Goal: Task Accomplishment & Management: Manage account settings

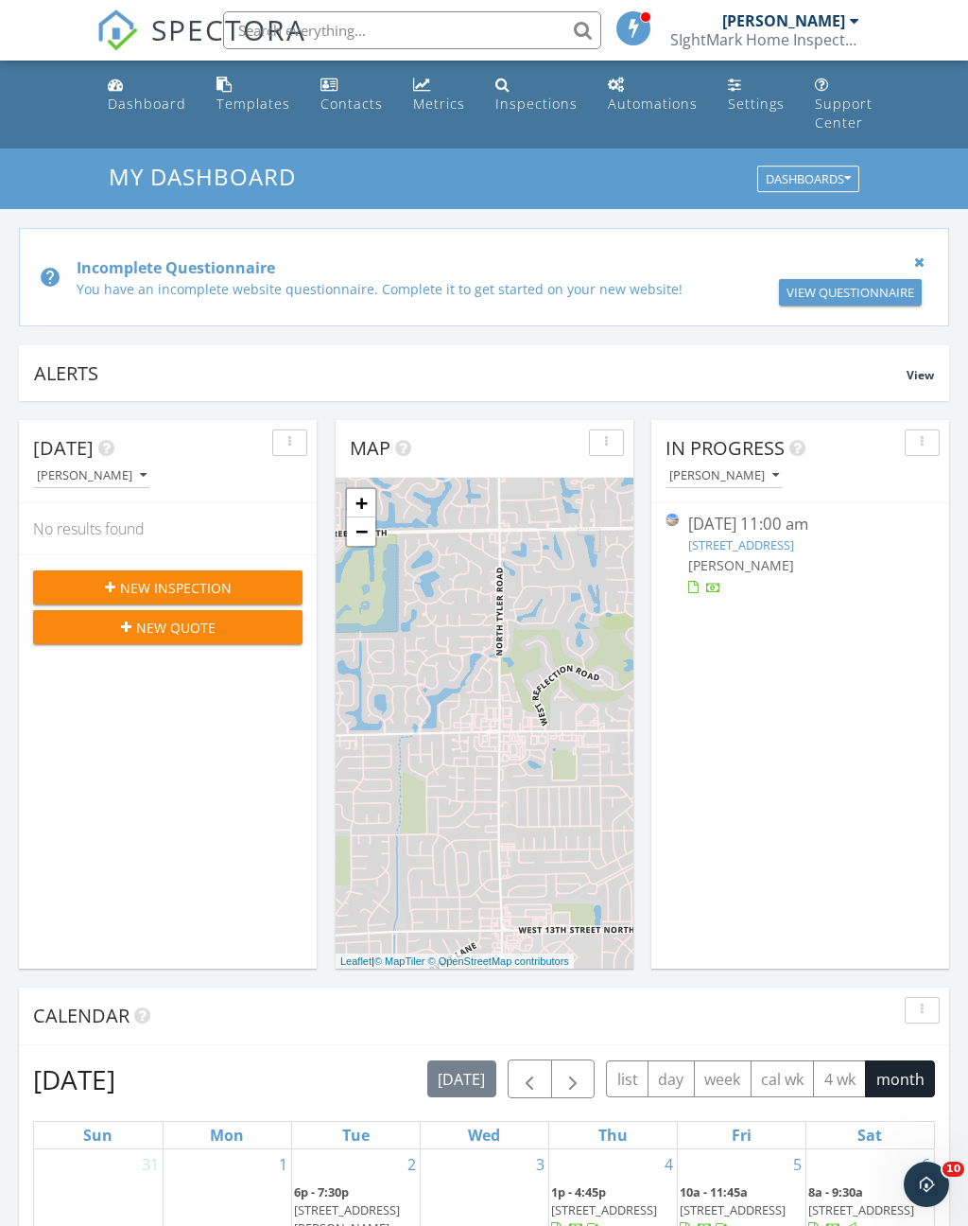
scroll to position [1722, 969]
click at [794, 546] on link "[STREET_ADDRESS]" at bounding box center [741, 544] width 106 height 17
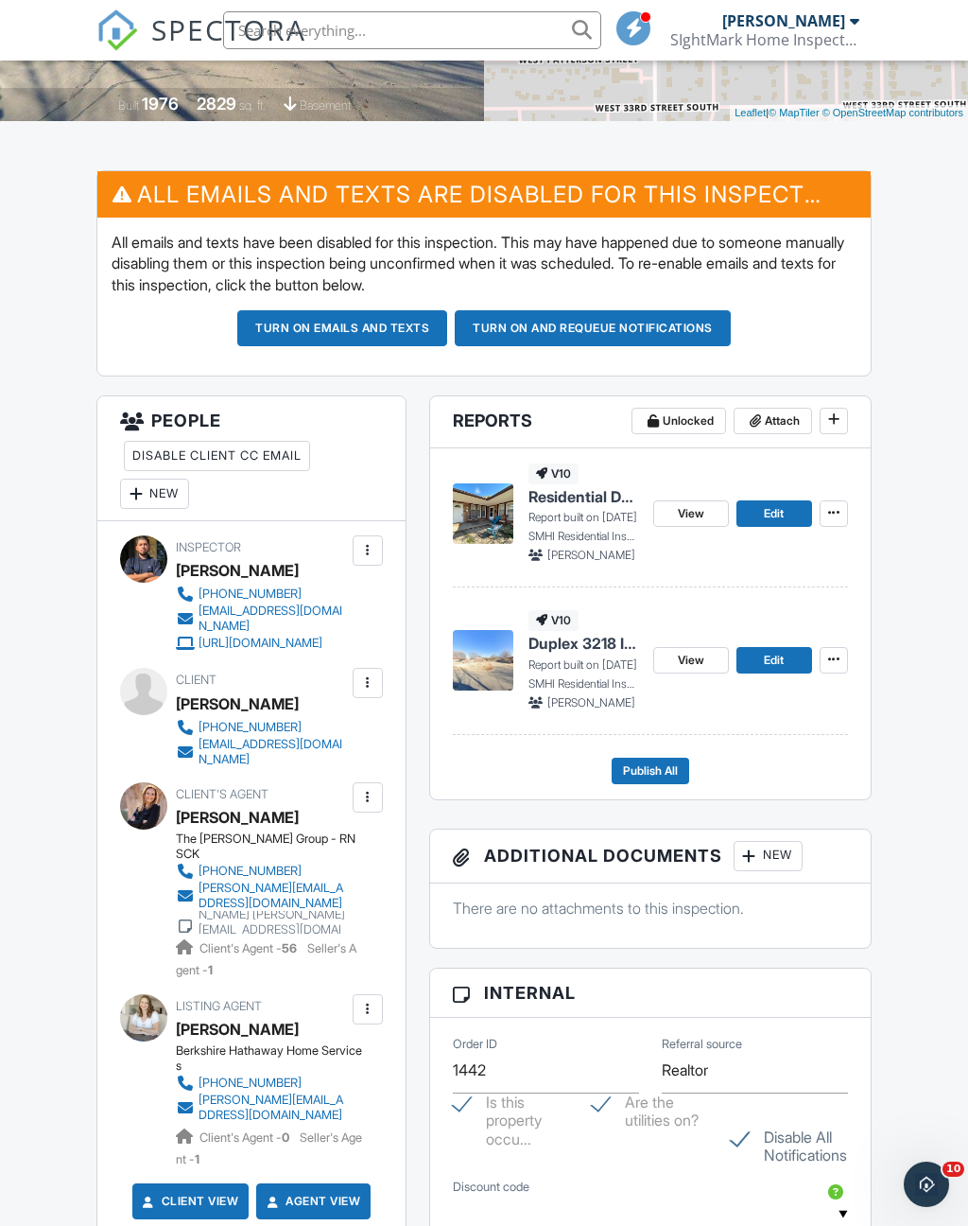
click at [698, 670] on span "View" at bounding box center [691, 660] width 26 height 19
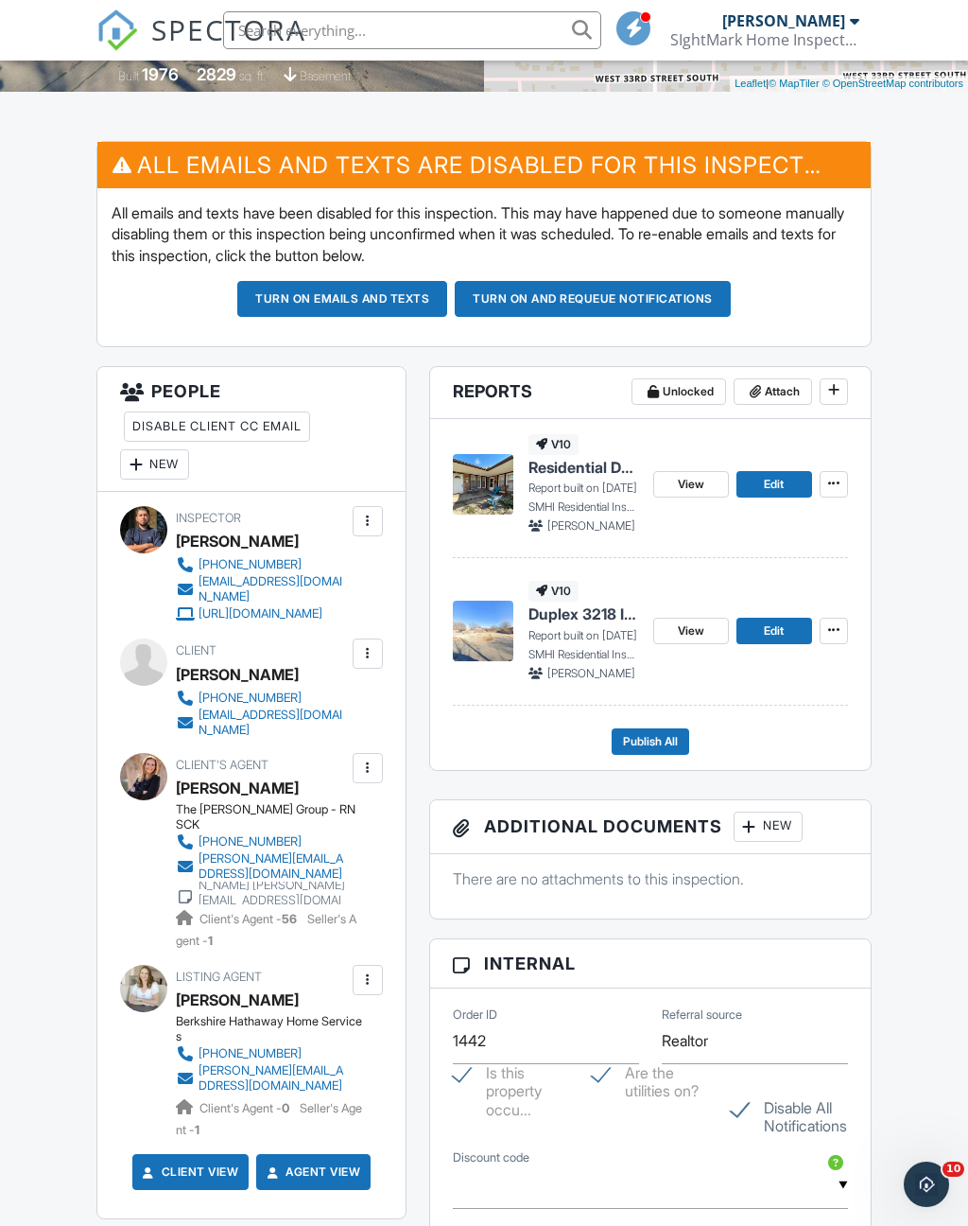
click at [775, 640] on span "Edit" at bounding box center [774, 630] width 20 height 19
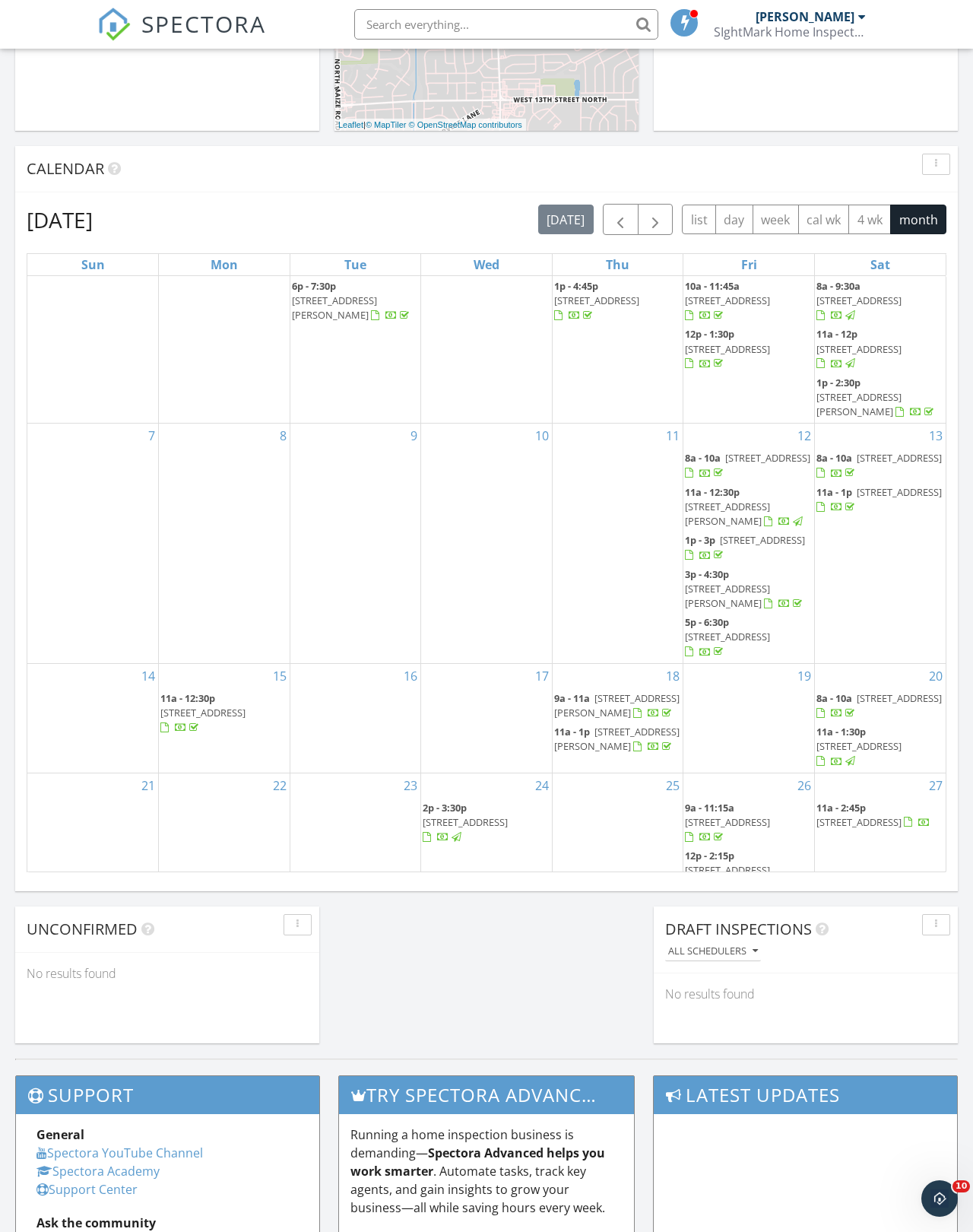
scroll to position [23, 0]
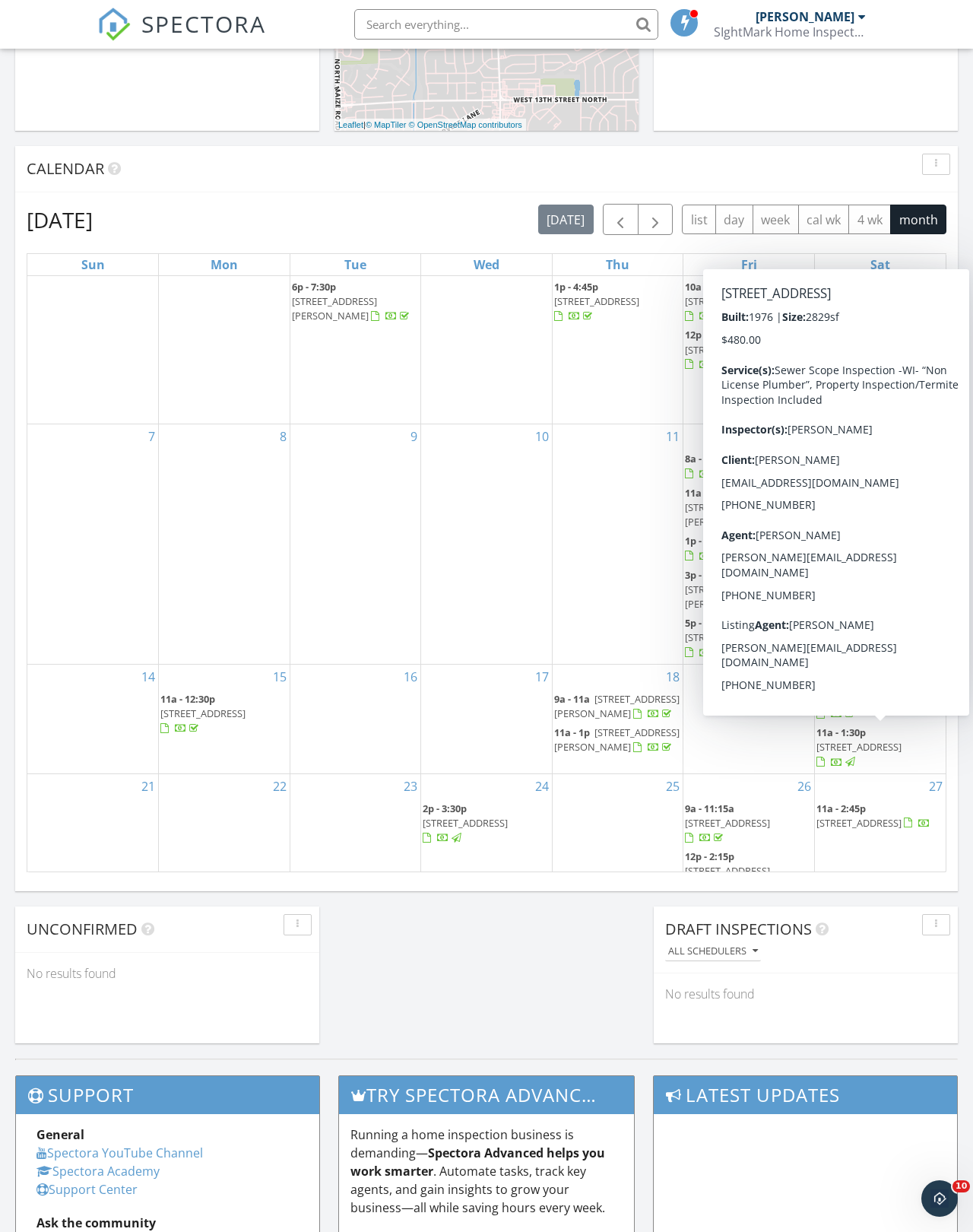
click at [778, 816] on span "3216 - 3218 S Walnut St, Wichita 67217" at bounding box center [860, 823] width 85 height 14
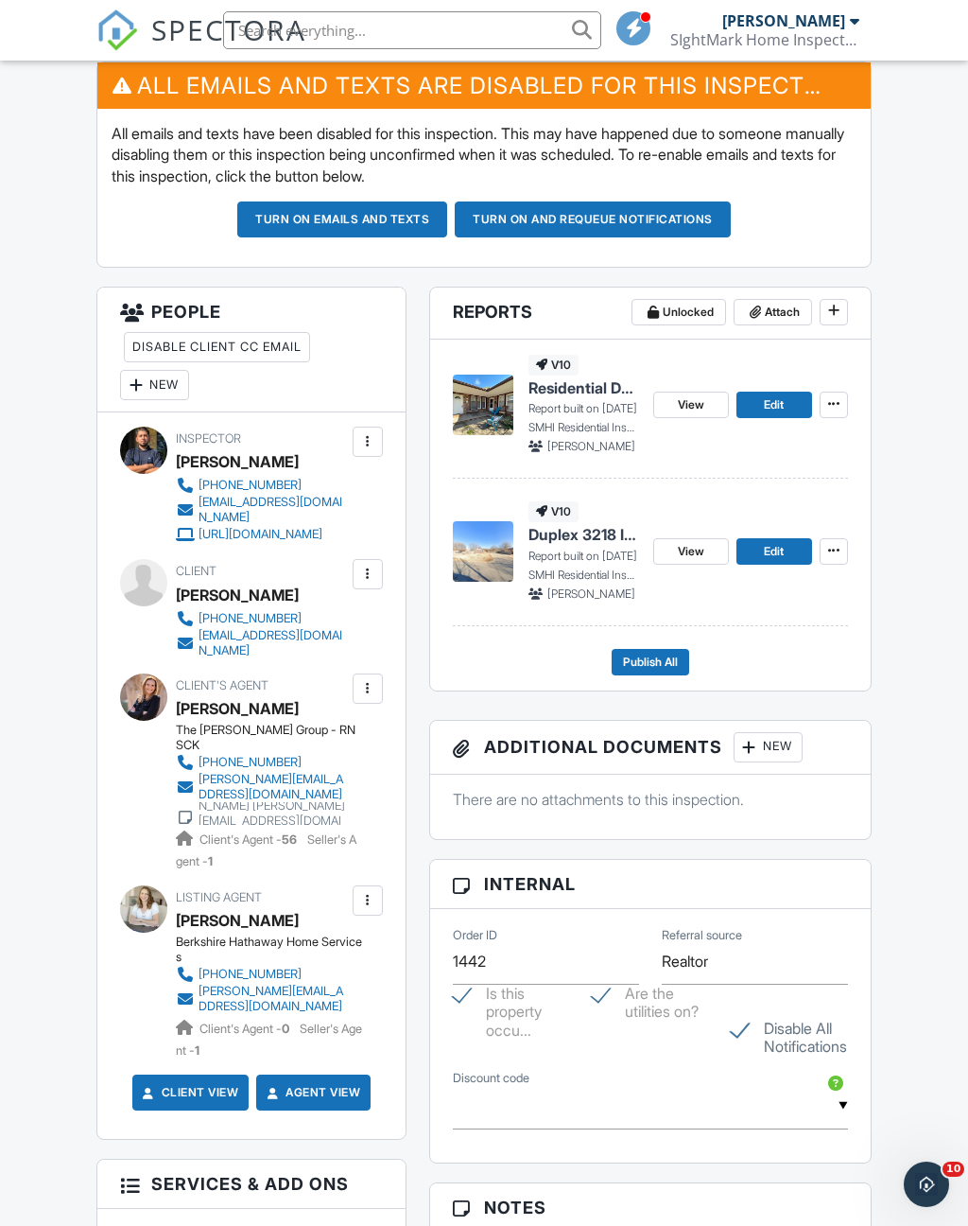
click at [837, 557] on icon at bounding box center [833, 550] width 11 height 13
click at [753, 707] on span "Delete Report" at bounding box center [722, 708] width 83 height 20
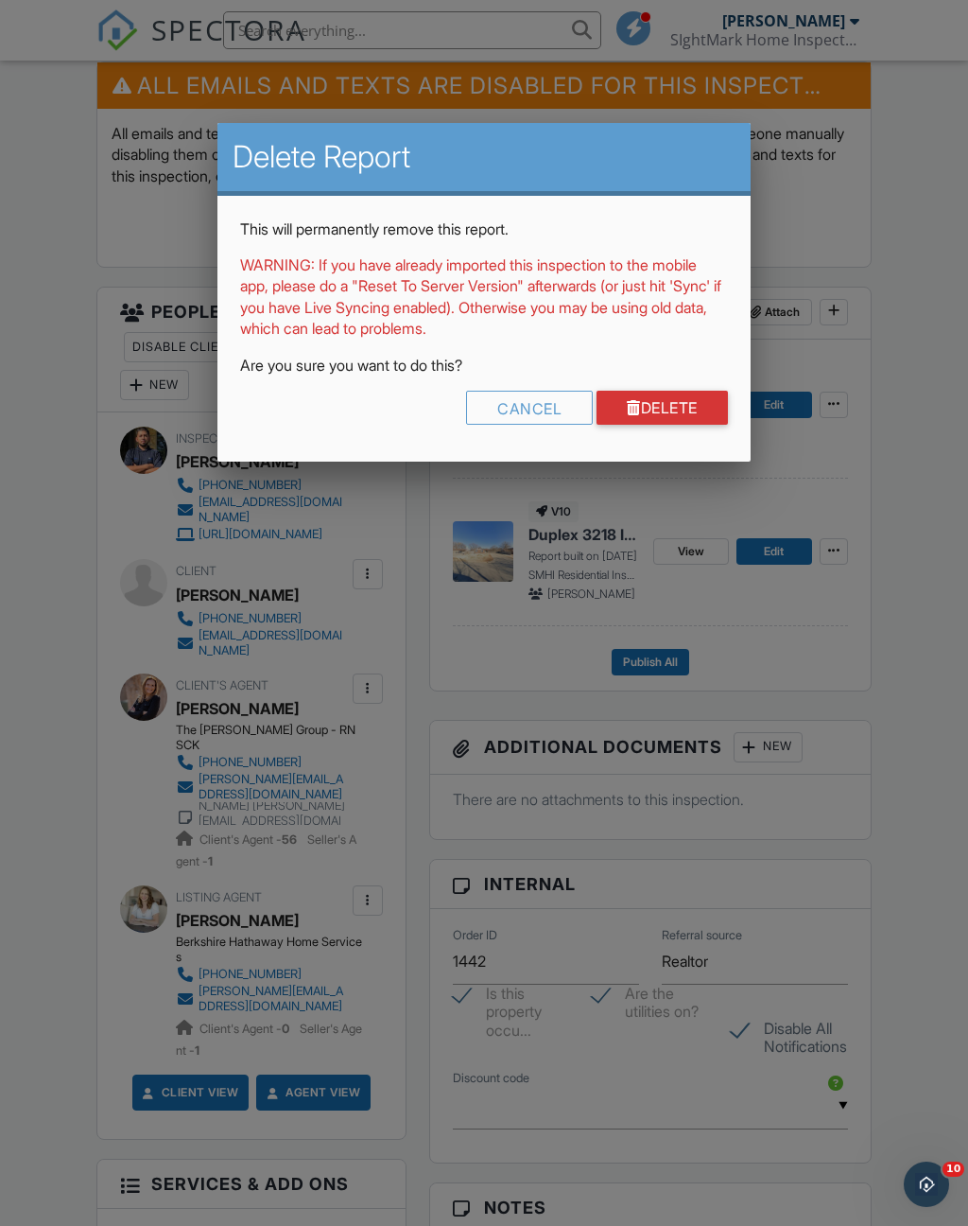
click at [694, 413] on link "Delete" at bounding box center [662, 408] width 131 height 34
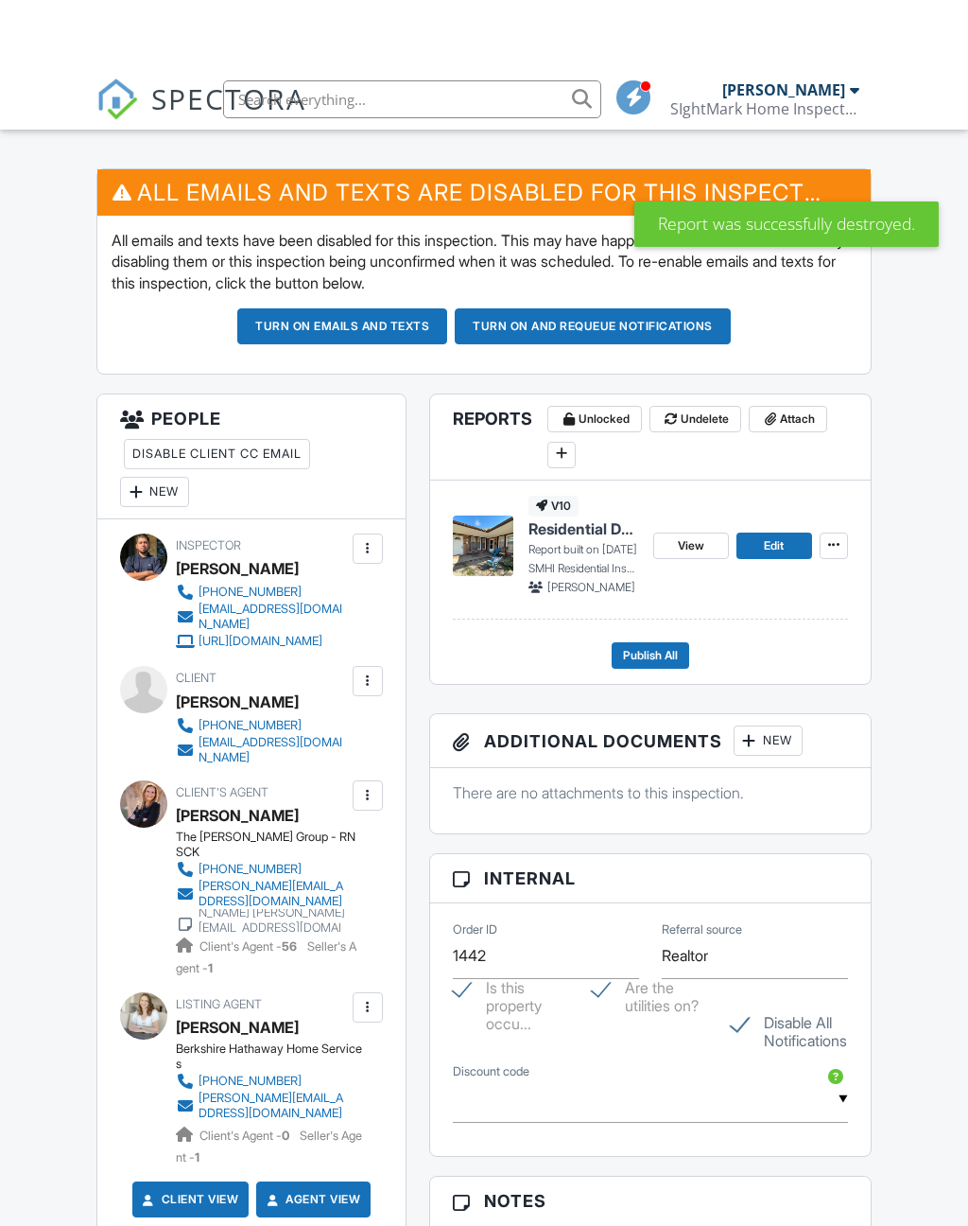
scroll to position [331, 0]
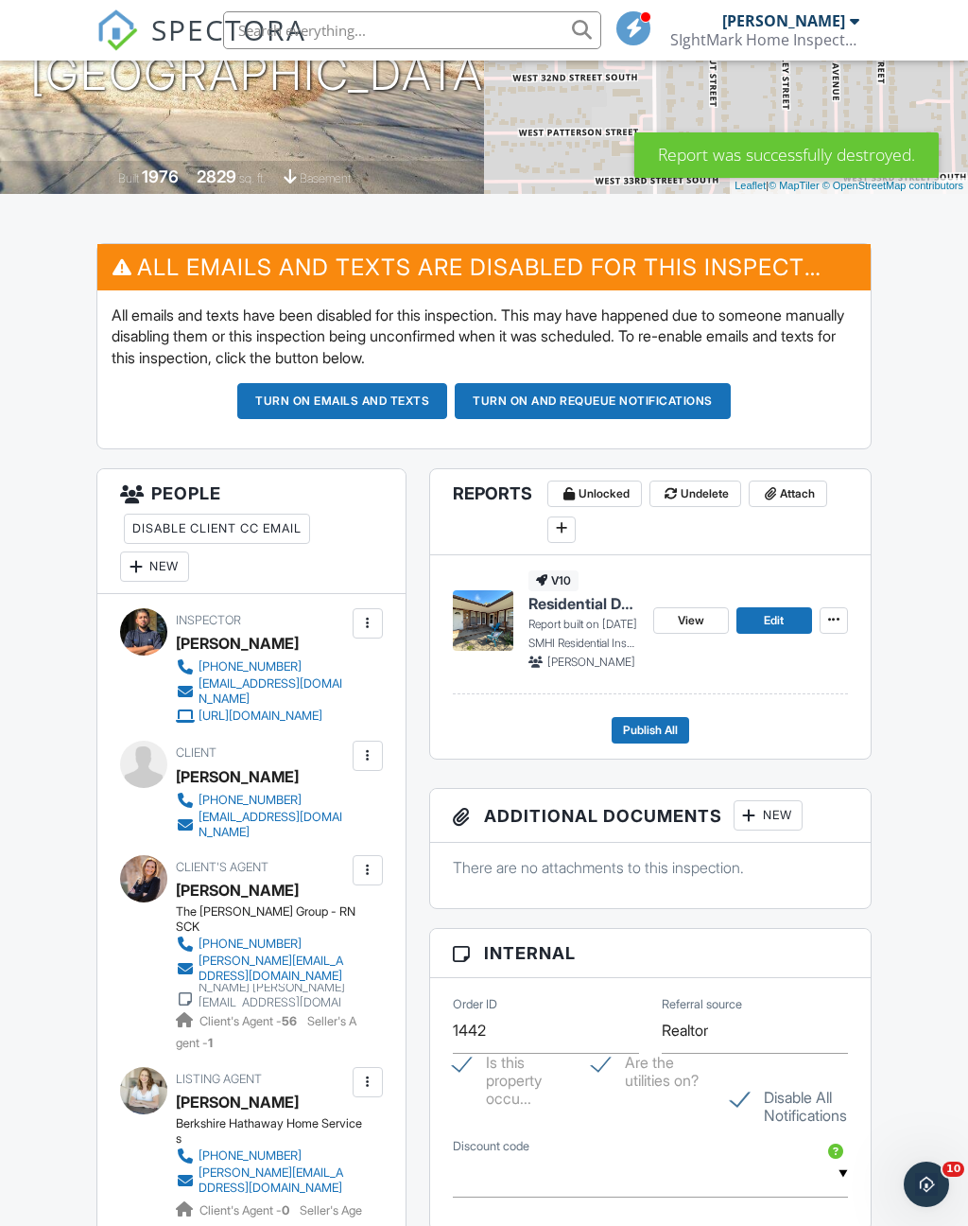
click at [805, 503] on span "Attach" at bounding box center [797, 493] width 35 height 19
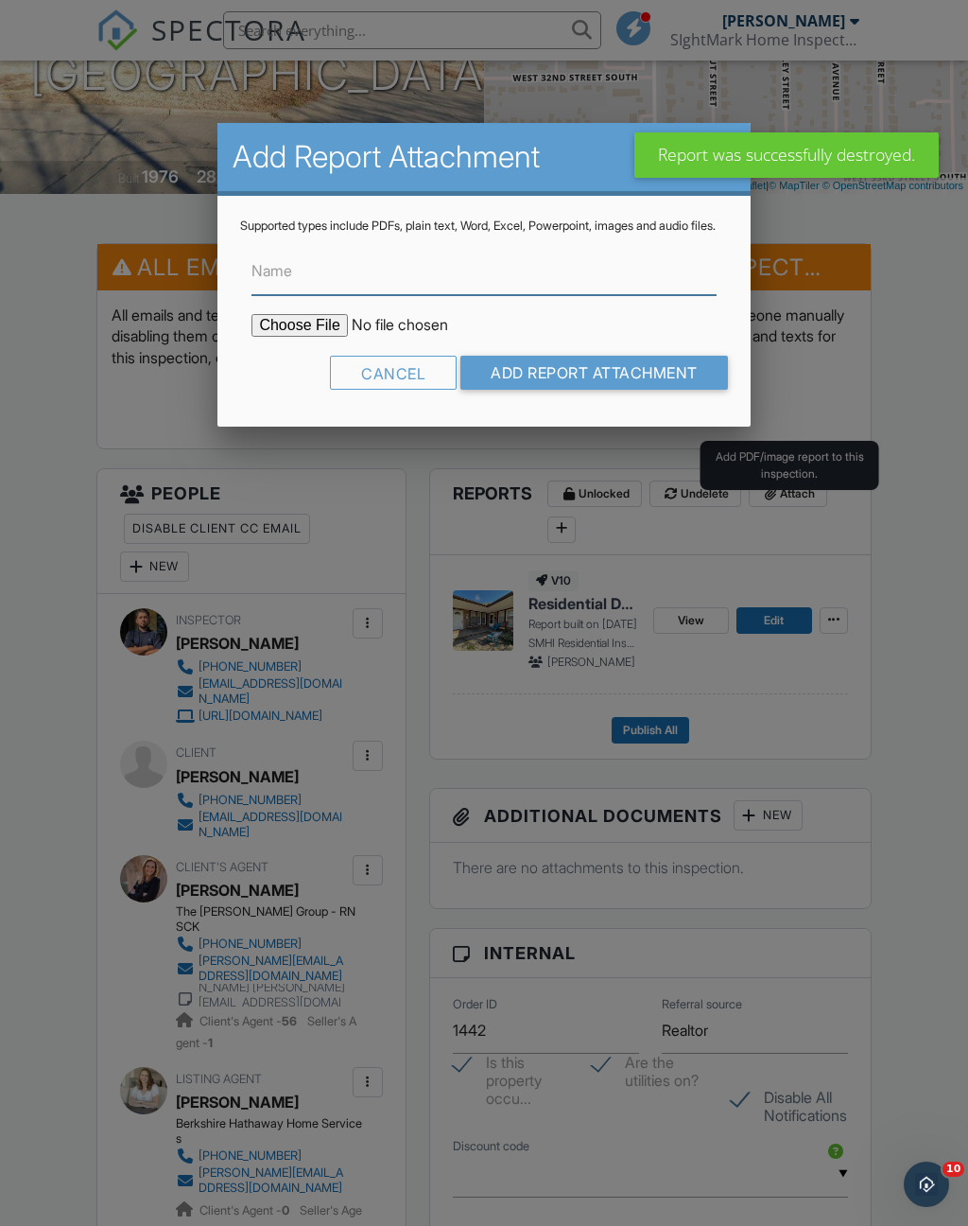
click at [592, 295] on input "Name" at bounding box center [484, 272] width 464 height 46
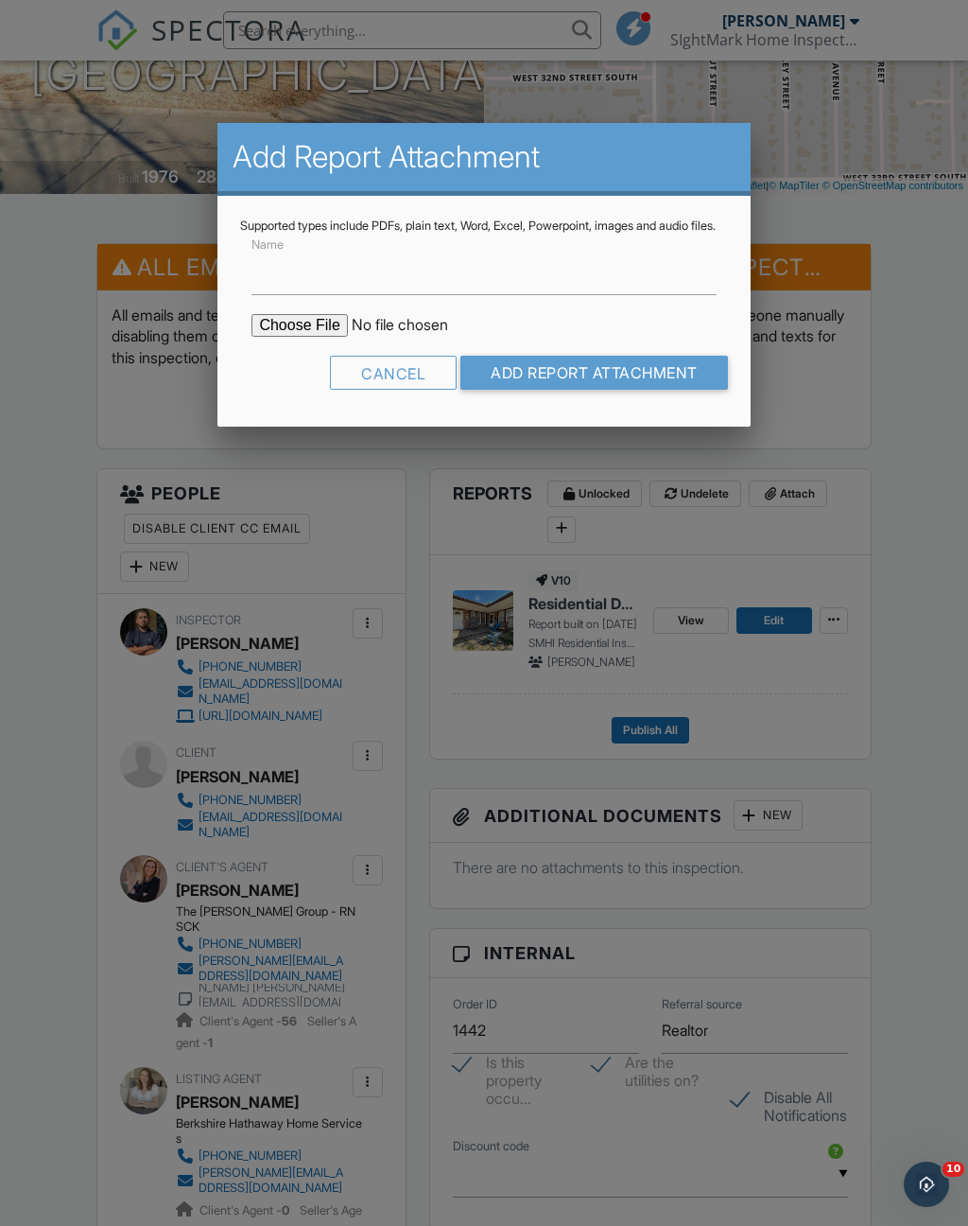
click at [408, 387] on div "Cancel" at bounding box center [393, 373] width 127 height 34
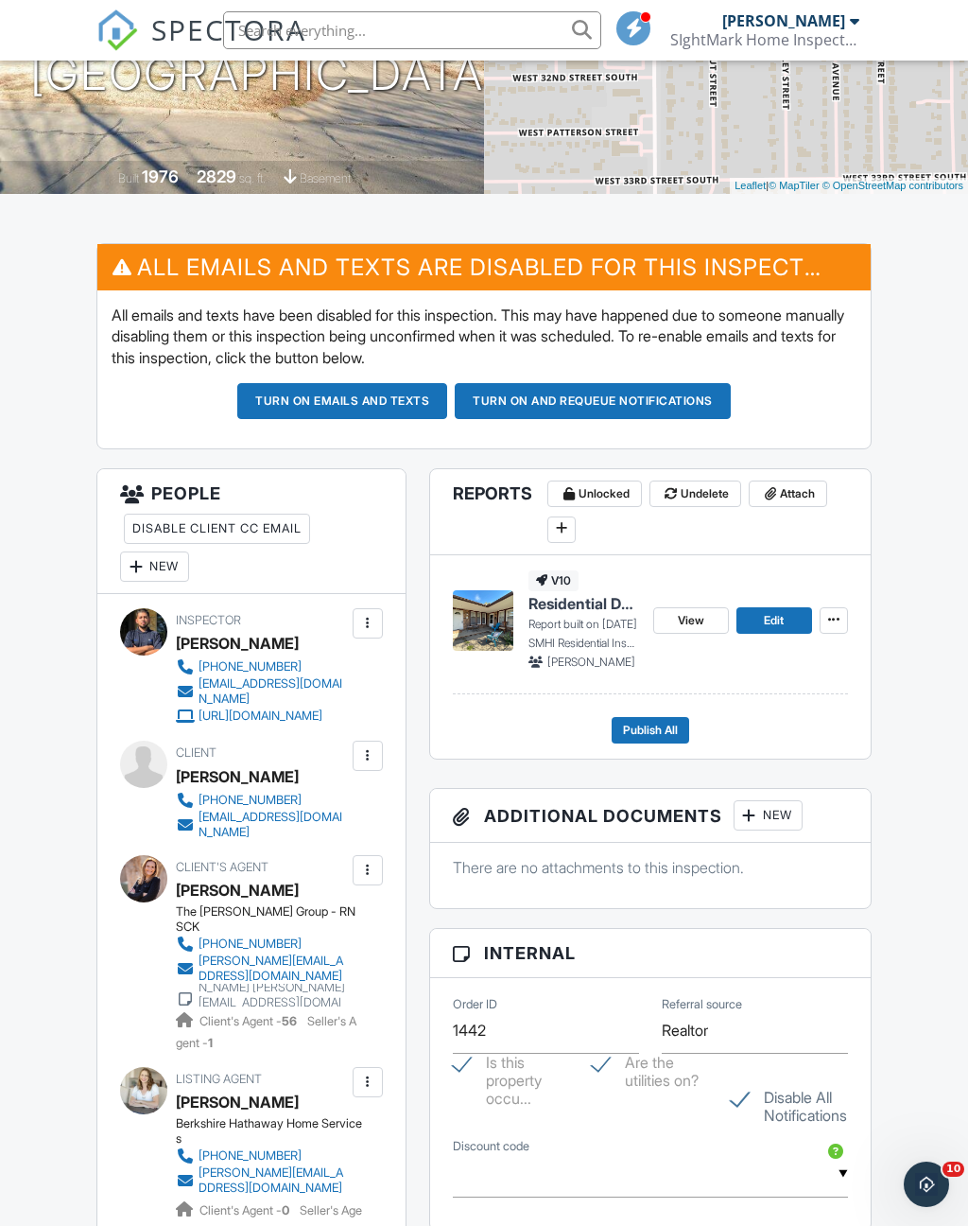
click at [942, 629] on div "Dashboard Templates Contacts Metrics Inspections Automations Settings Support C…" at bounding box center [484, 1128] width 968 height 2797
click at [790, 503] on span "Attach" at bounding box center [797, 493] width 35 height 19
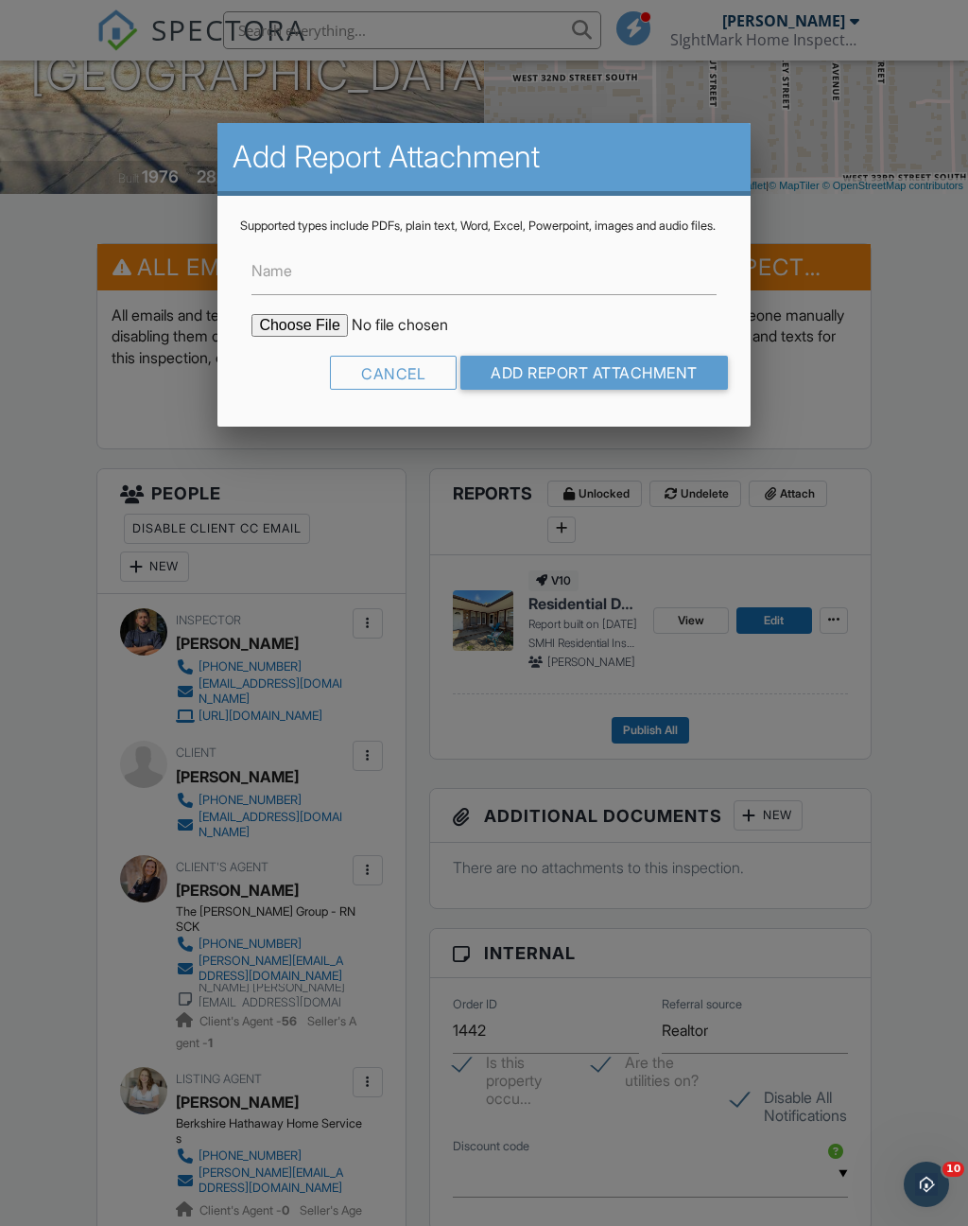
click at [935, 598] on div at bounding box center [484, 671] width 968 height 1532
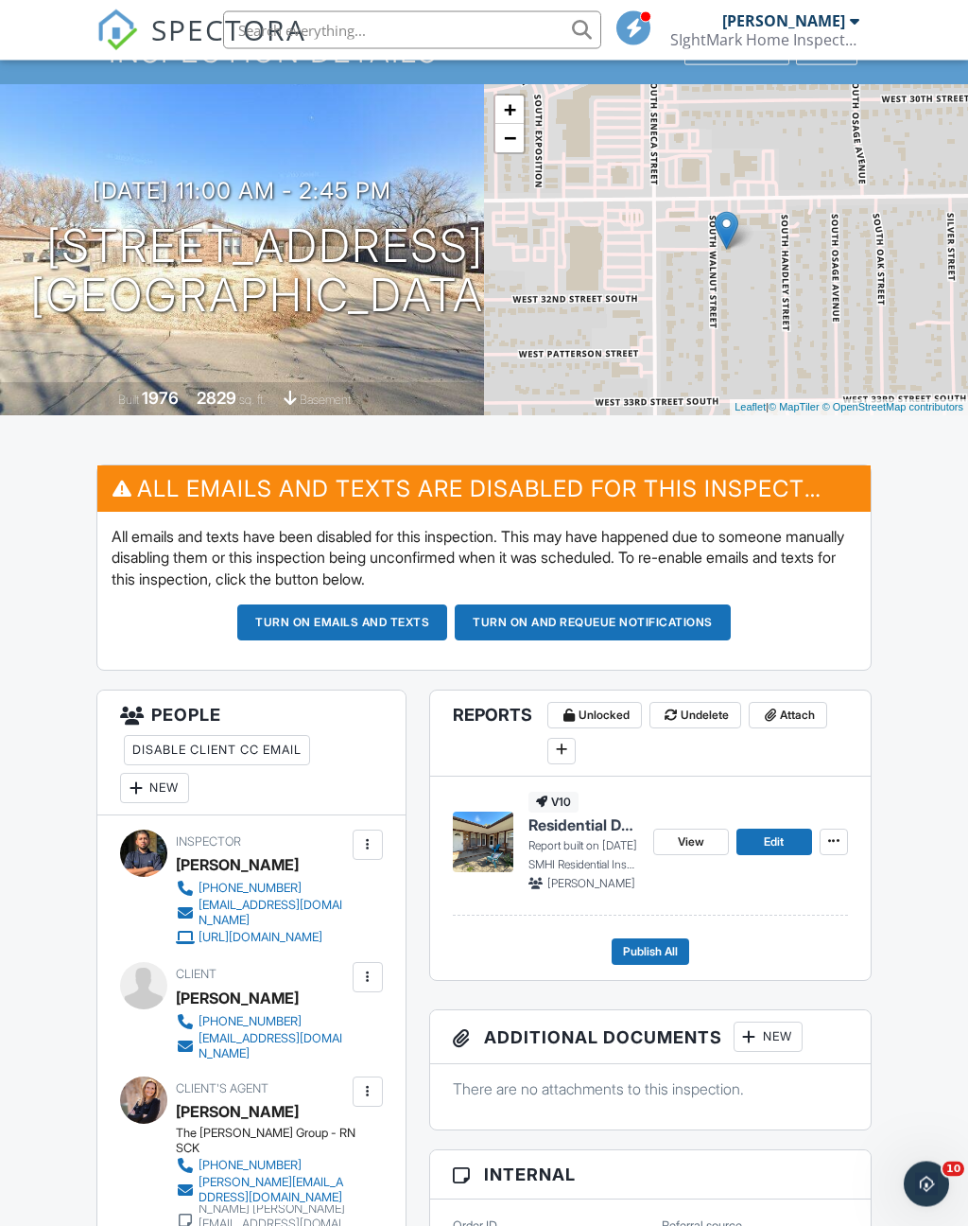
scroll to position [0, 0]
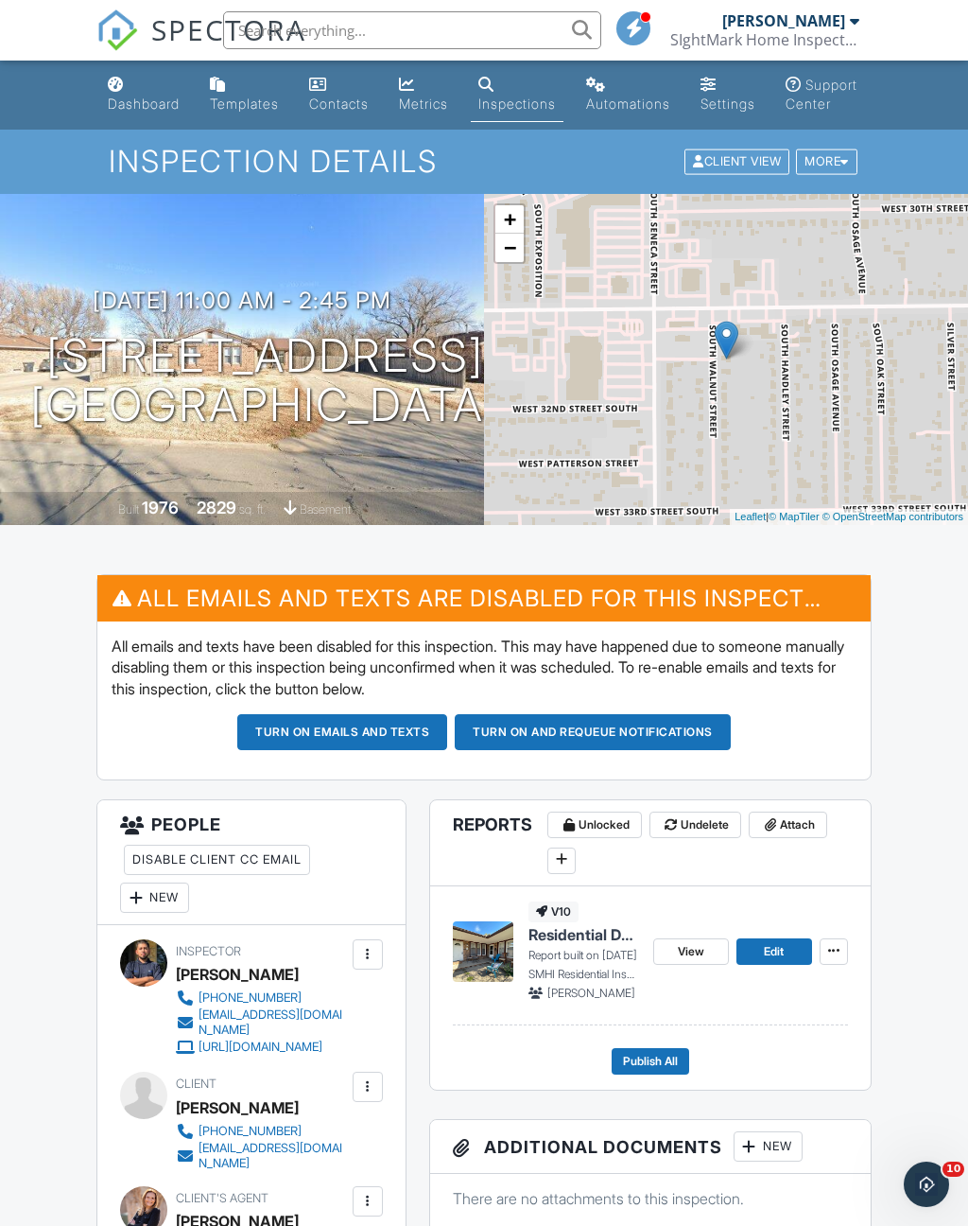
click at [152, 97] on div "Dashboard" at bounding box center [144, 104] width 72 height 16
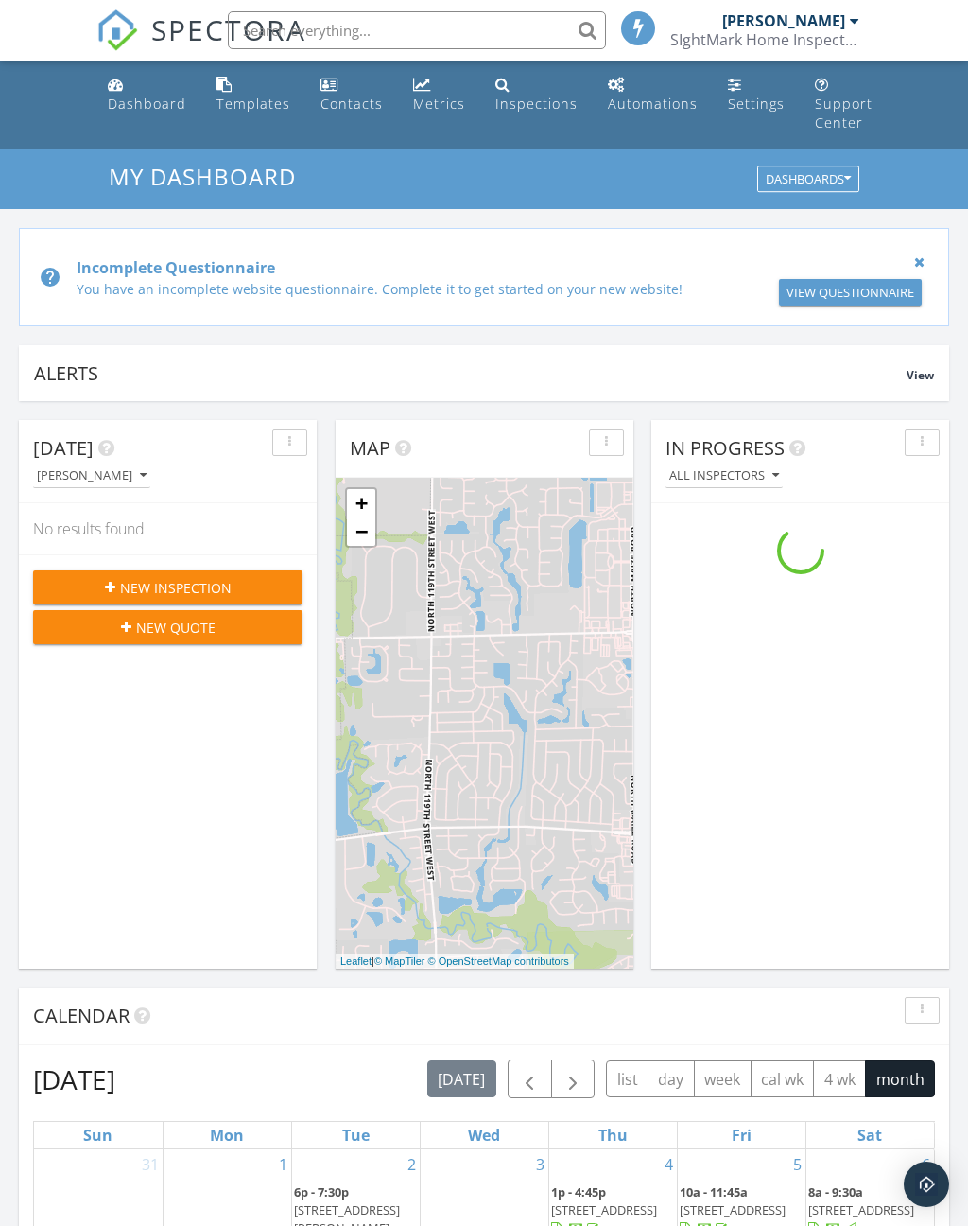
scroll to position [1722, 969]
click at [774, 554] on div "3216 - 3218 S Walnut St, Wichita, KS 67217" at bounding box center [800, 545] width 225 height 18
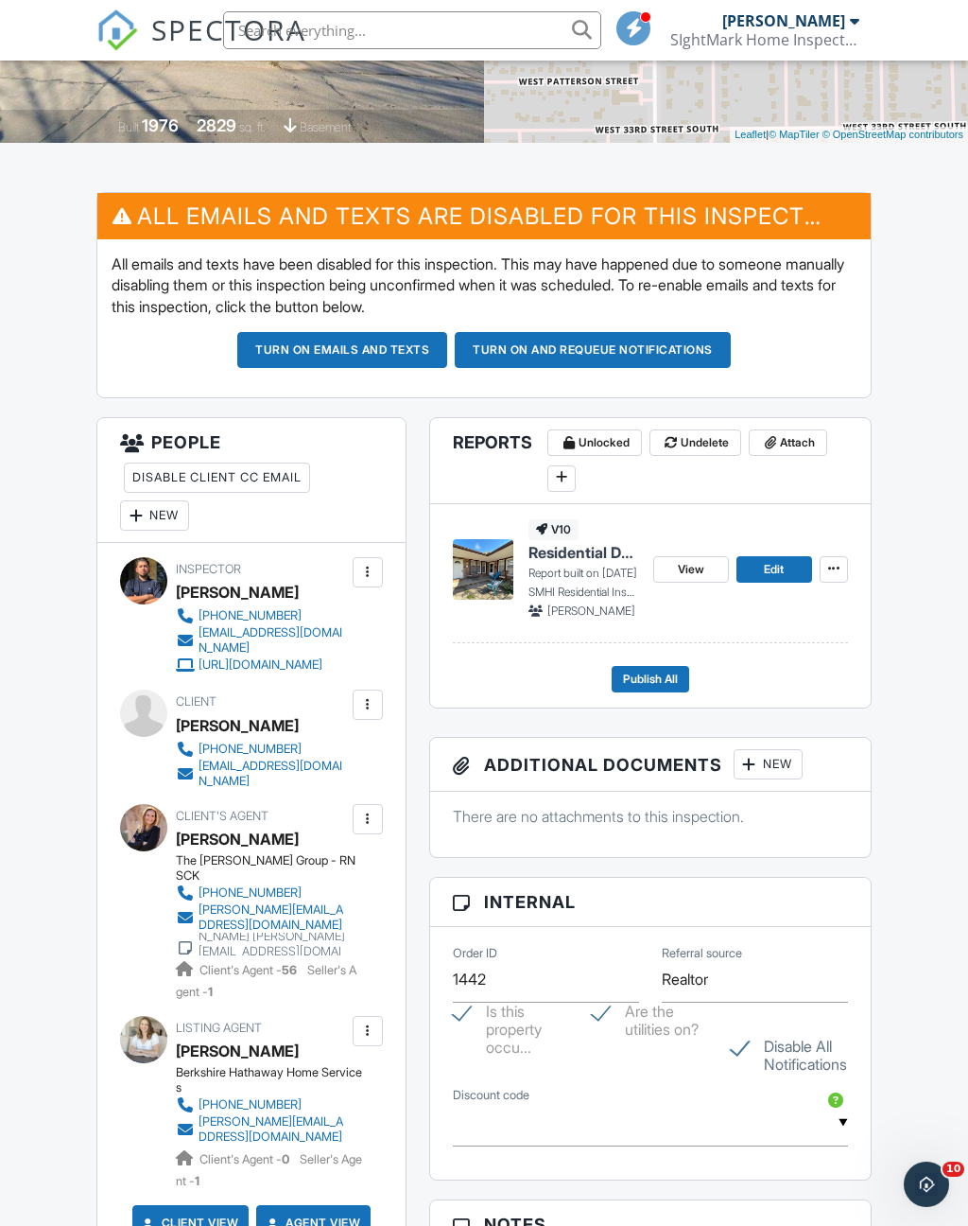
click at [562, 492] on button at bounding box center [562, 478] width 28 height 26
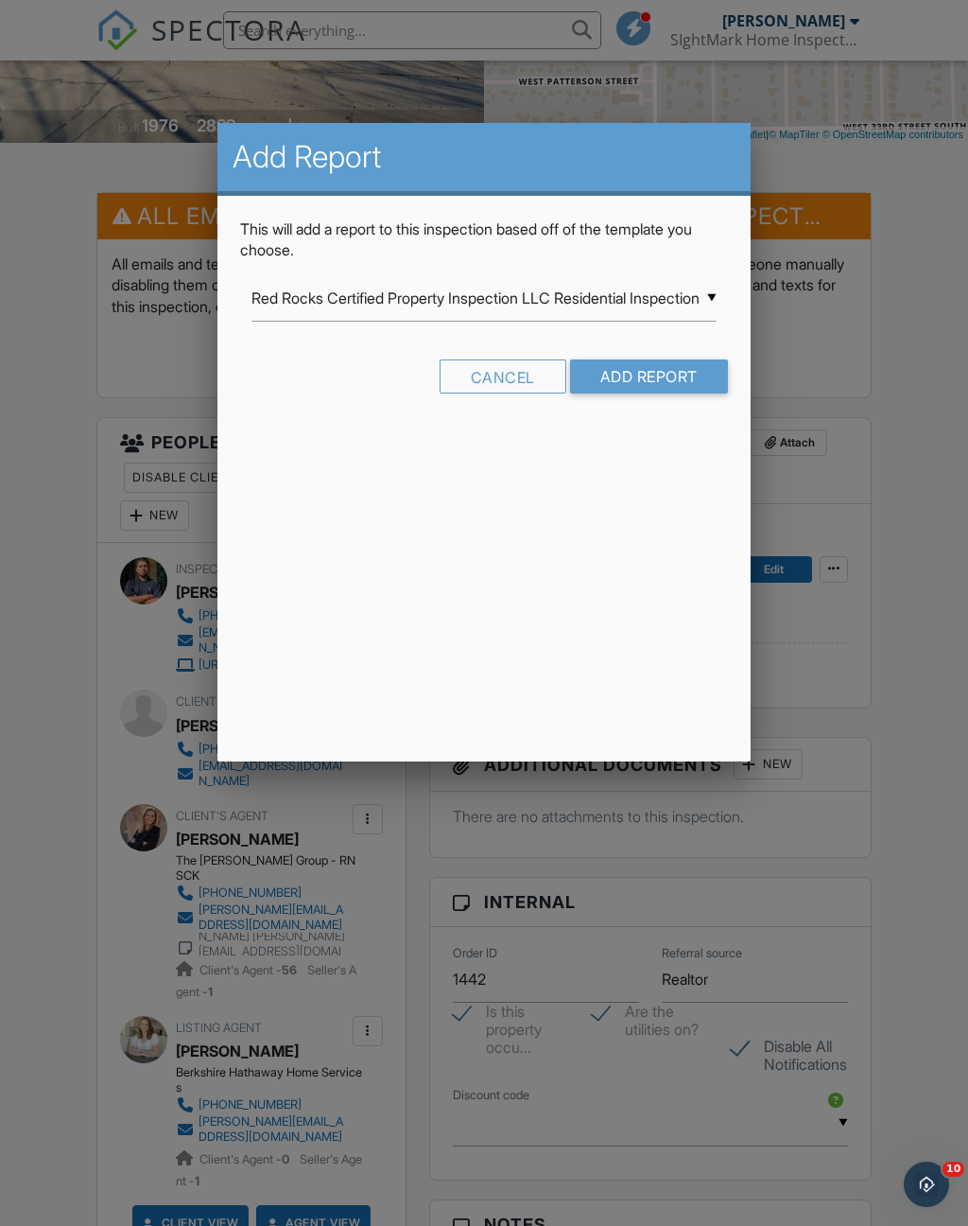
click at [714, 300] on input "Red Rocks Certified Property Inspection LLC Residential Inspection" at bounding box center [484, 298] width 464 height 46
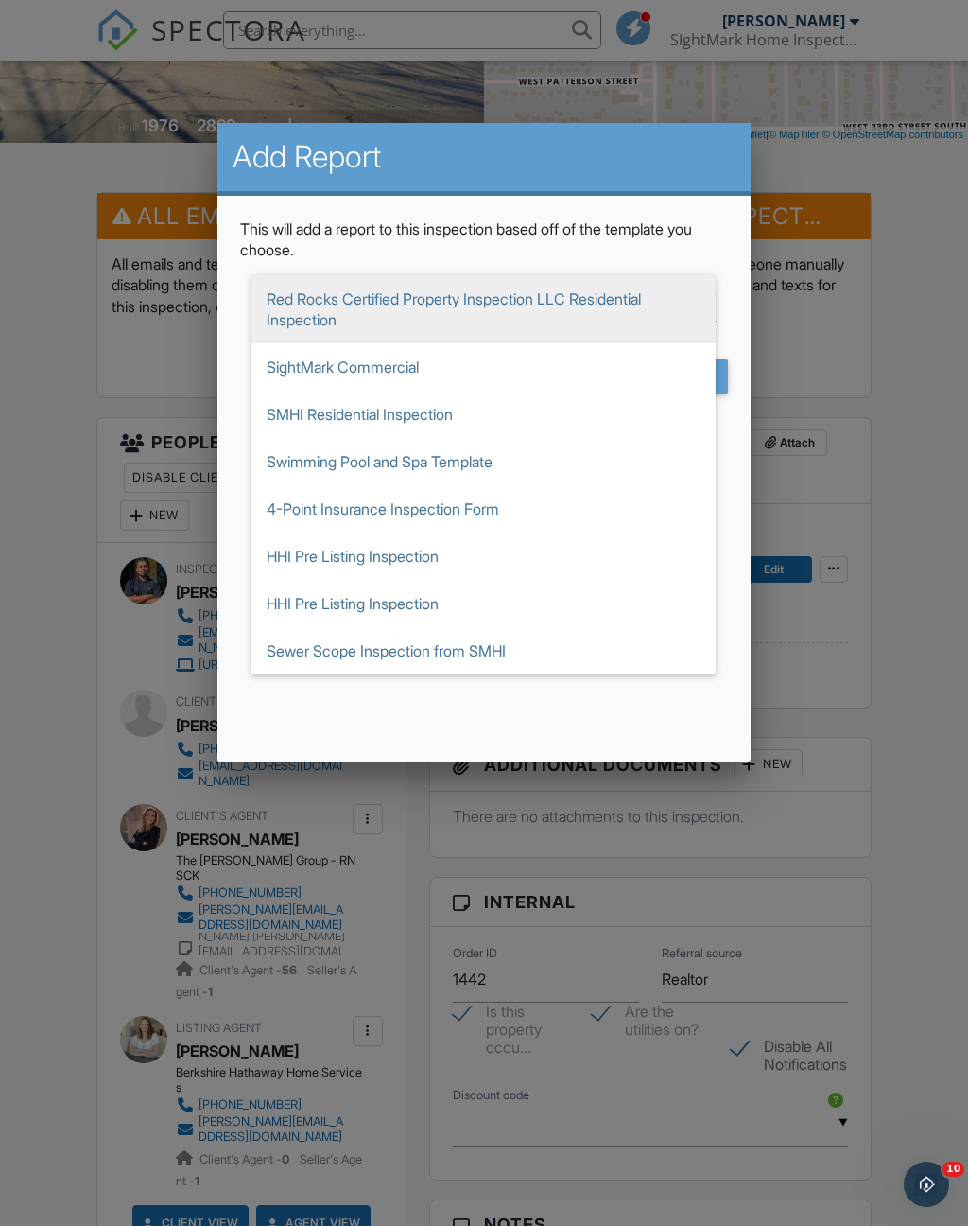
click at [398, 416] on span "SMHI Residential Inspection" at bounding box center [484, 414] width 464 height 47
type input "SMHI Residential Inspection"
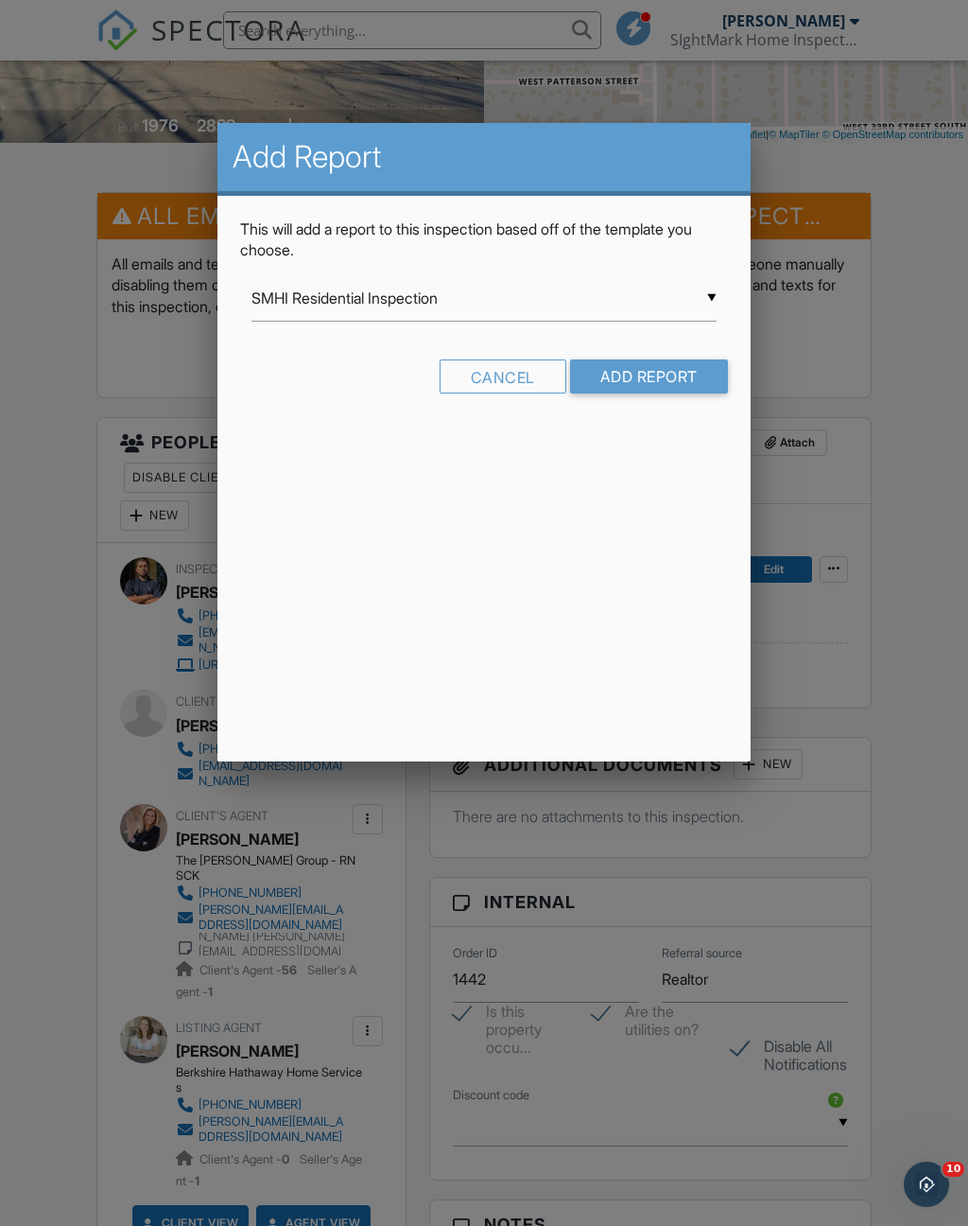
click at [653, 382] on input "Add Report" at bounding box center [649, 376] width 158 height 34
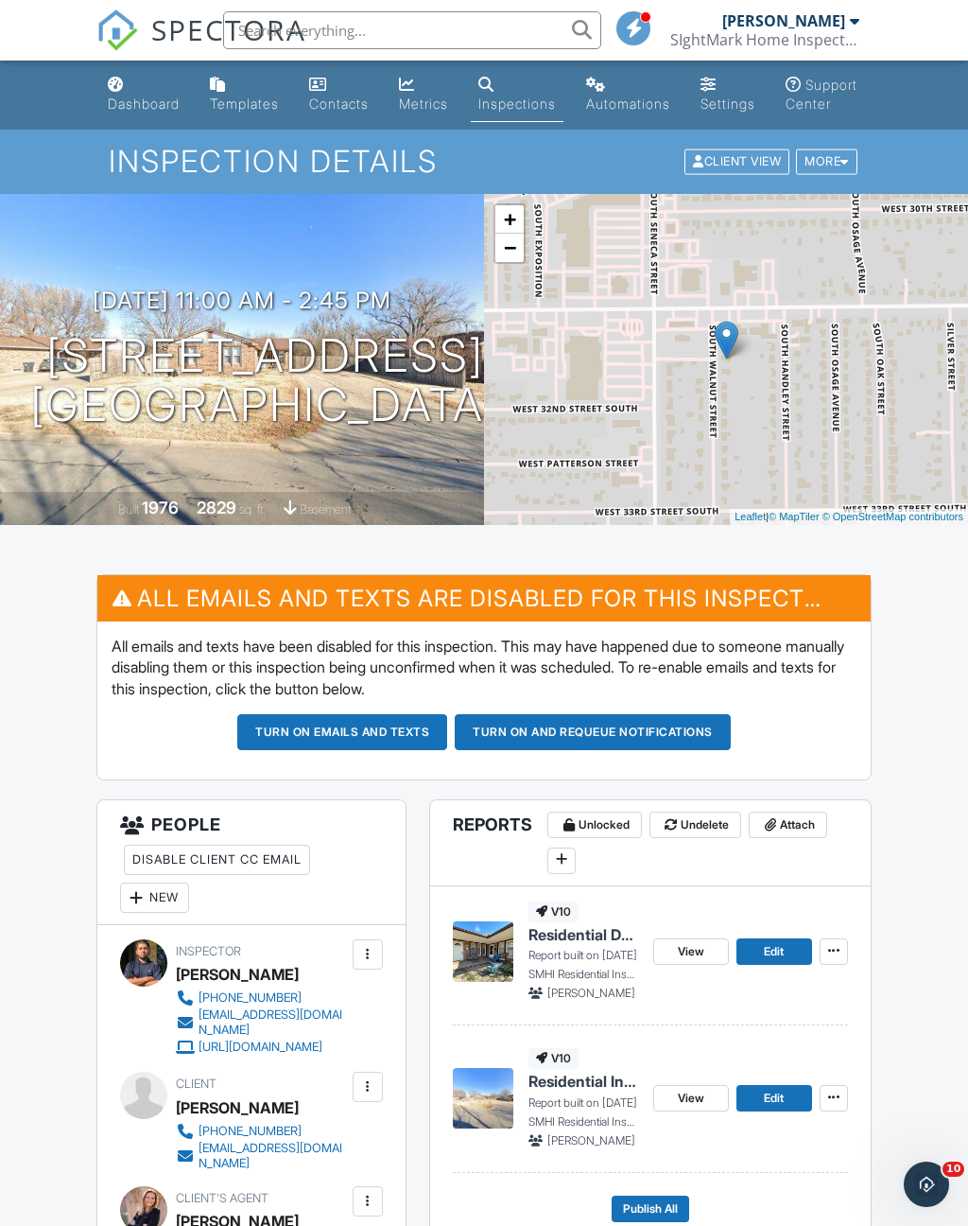
click at [144, 107] on div "Dashboard" at bounding box center [144, 104] width 72 height 16
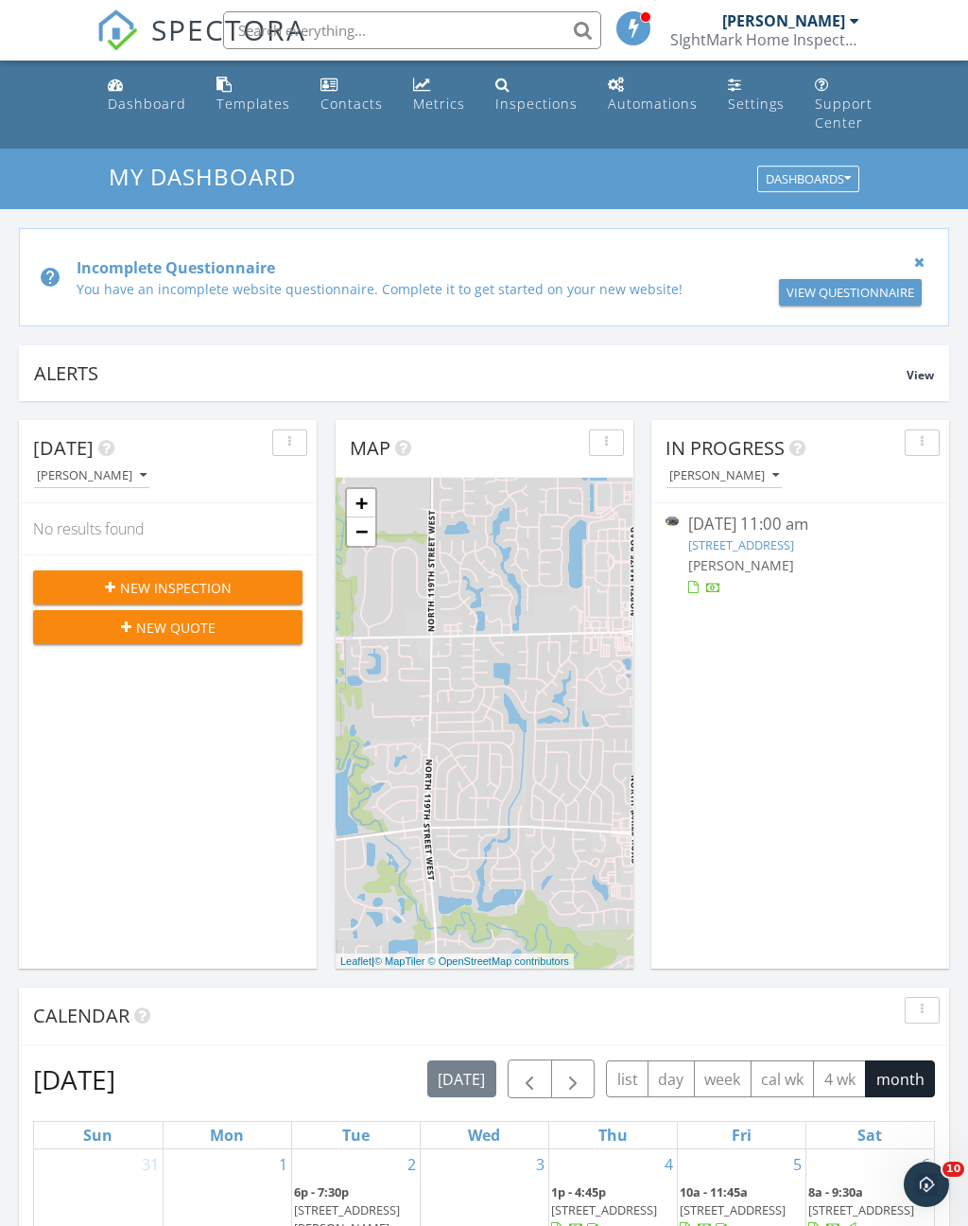
click at [786, 534] on div "09/27/25 11:00 am" at bounding box center [800, 525] width 225 height 24
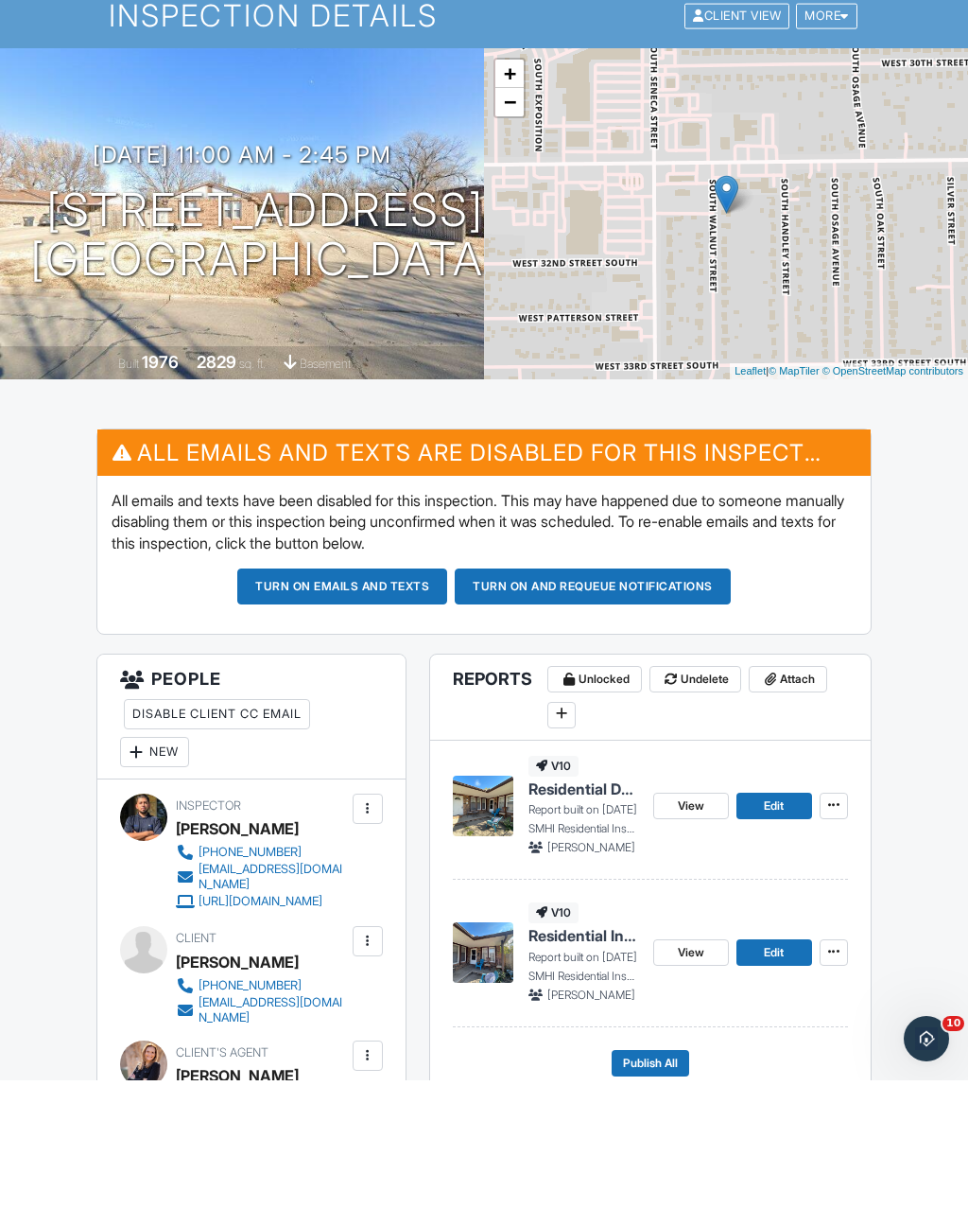
scroll to position [320, 0]
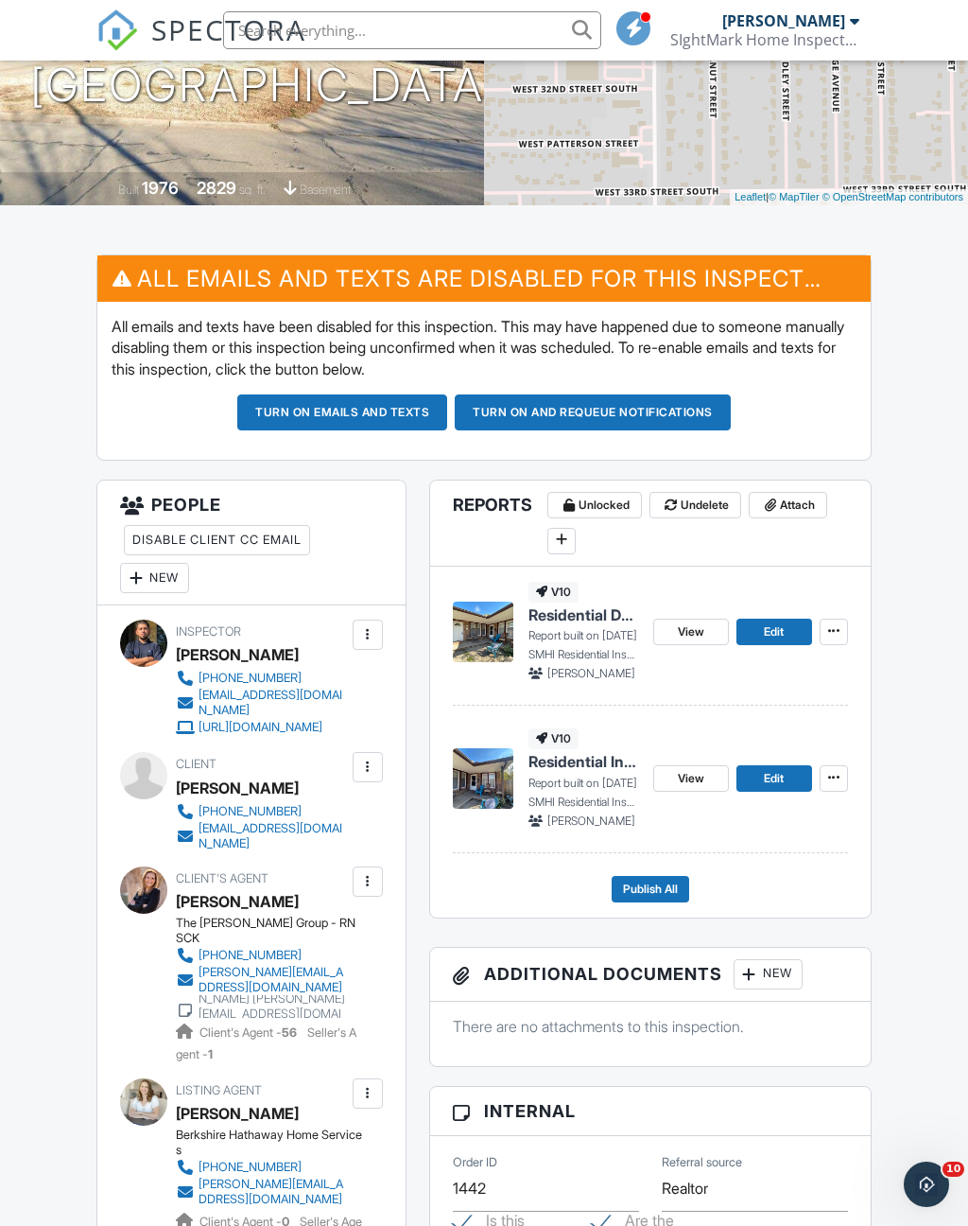
click at [833, 784] on icon at bounding box center [833, 777] width 11 height 13
click at [919, 780] on div "Dashboard Templates Contacts Metrics Inspections Automations Settings Support C…" at bounding box center [484, 1184] width 968 height 2886
click at [575, 772] on span "Residential Inspections" at bounding box center [584, 761] width 110 height 21
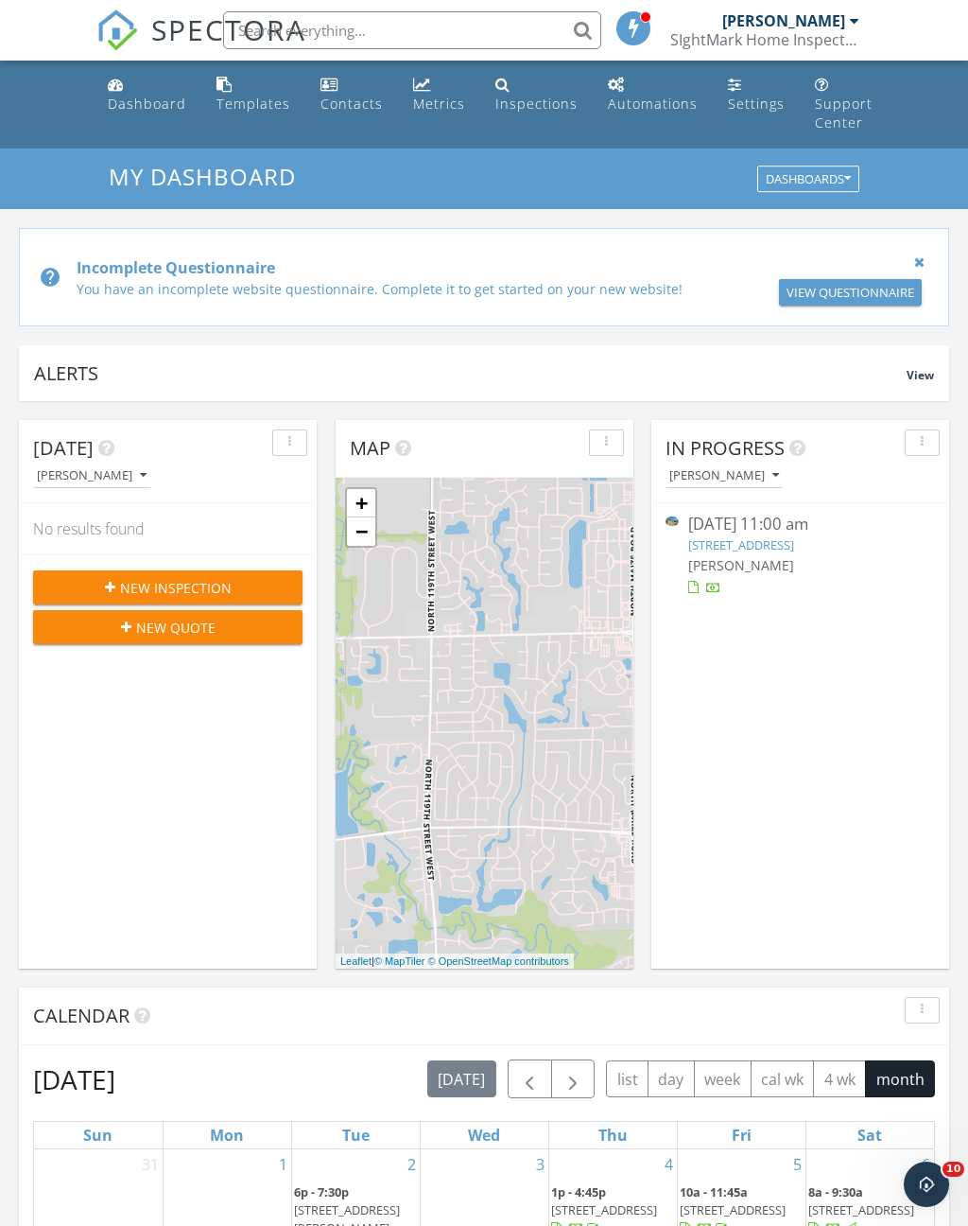
click at [794, 545] on link "3216 - 3218 S Walnut St, Wichita, KS 67217" at bounding box center [741, 544] width 106 height 17
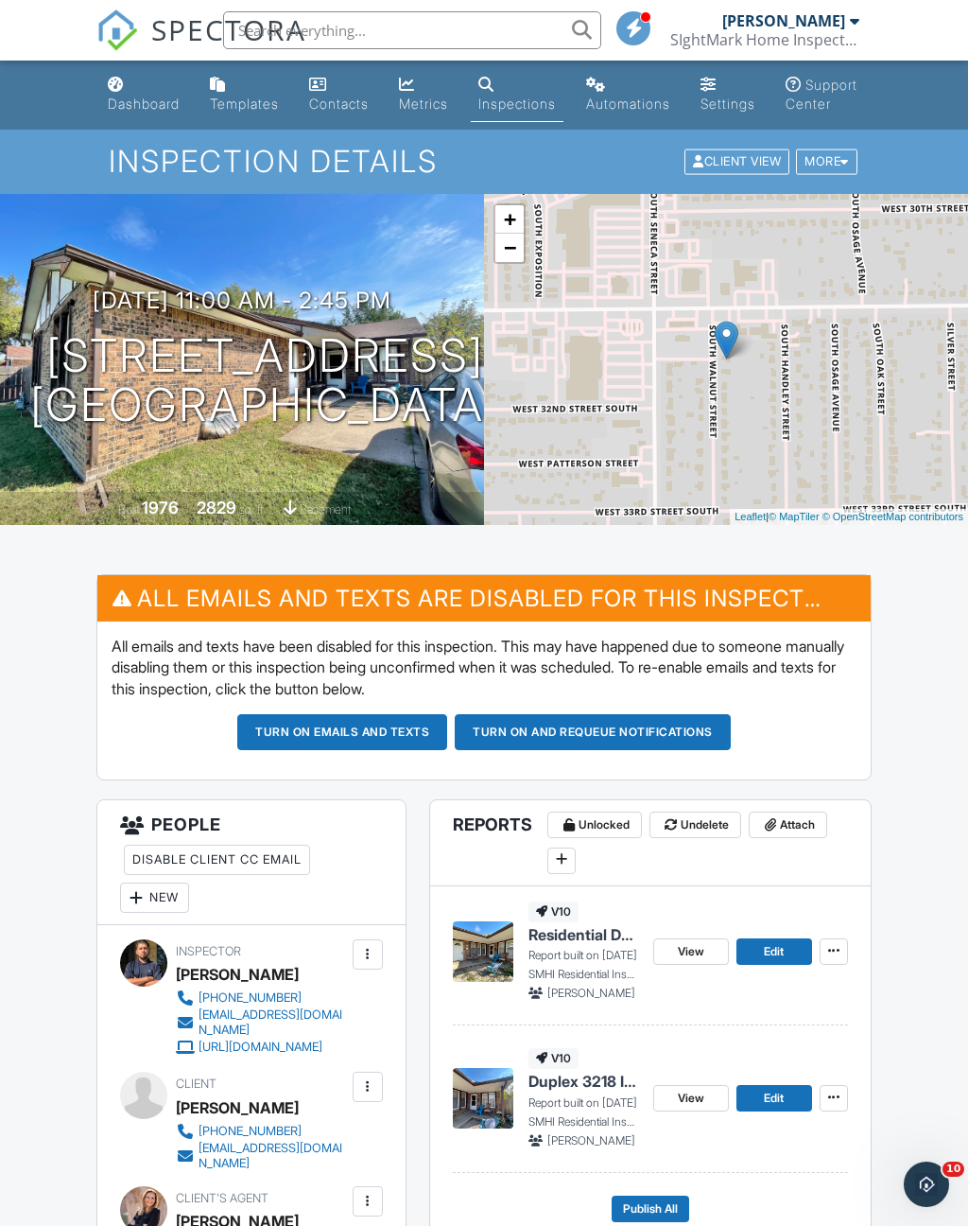
click at [568, 945] on span "Residential Duplex Inspections 3116" at bounding box center [584, 934] width 110 height 21
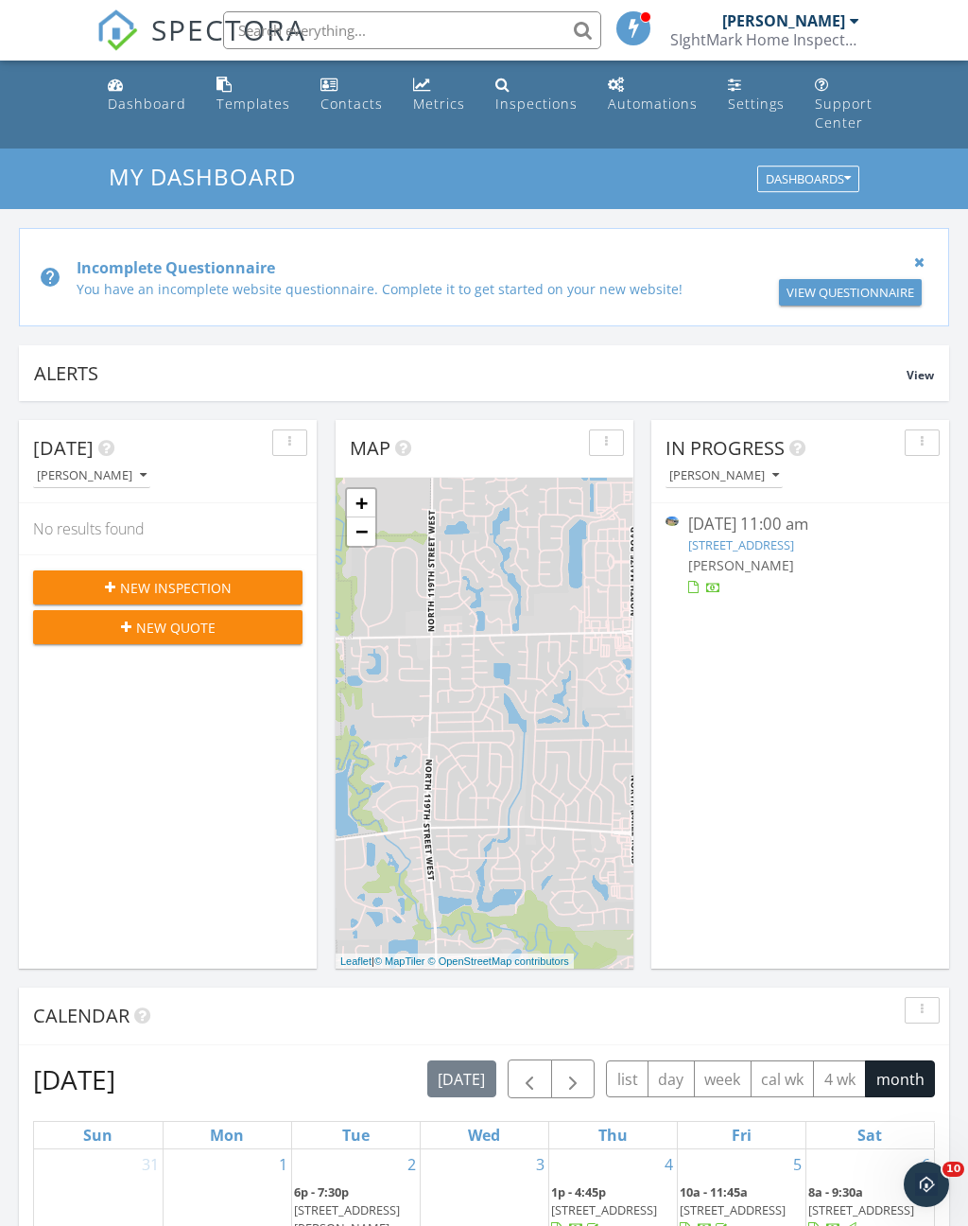
click at [790, 534] on div "[DATE] 11:00 am" at bounding box center [800, 525] width 225 height 24
click at [794, 538] on link "3216 - 3218 S Walnut St, Wichita, KS 67217" at bounding box center [741, 544] width 106 height 17
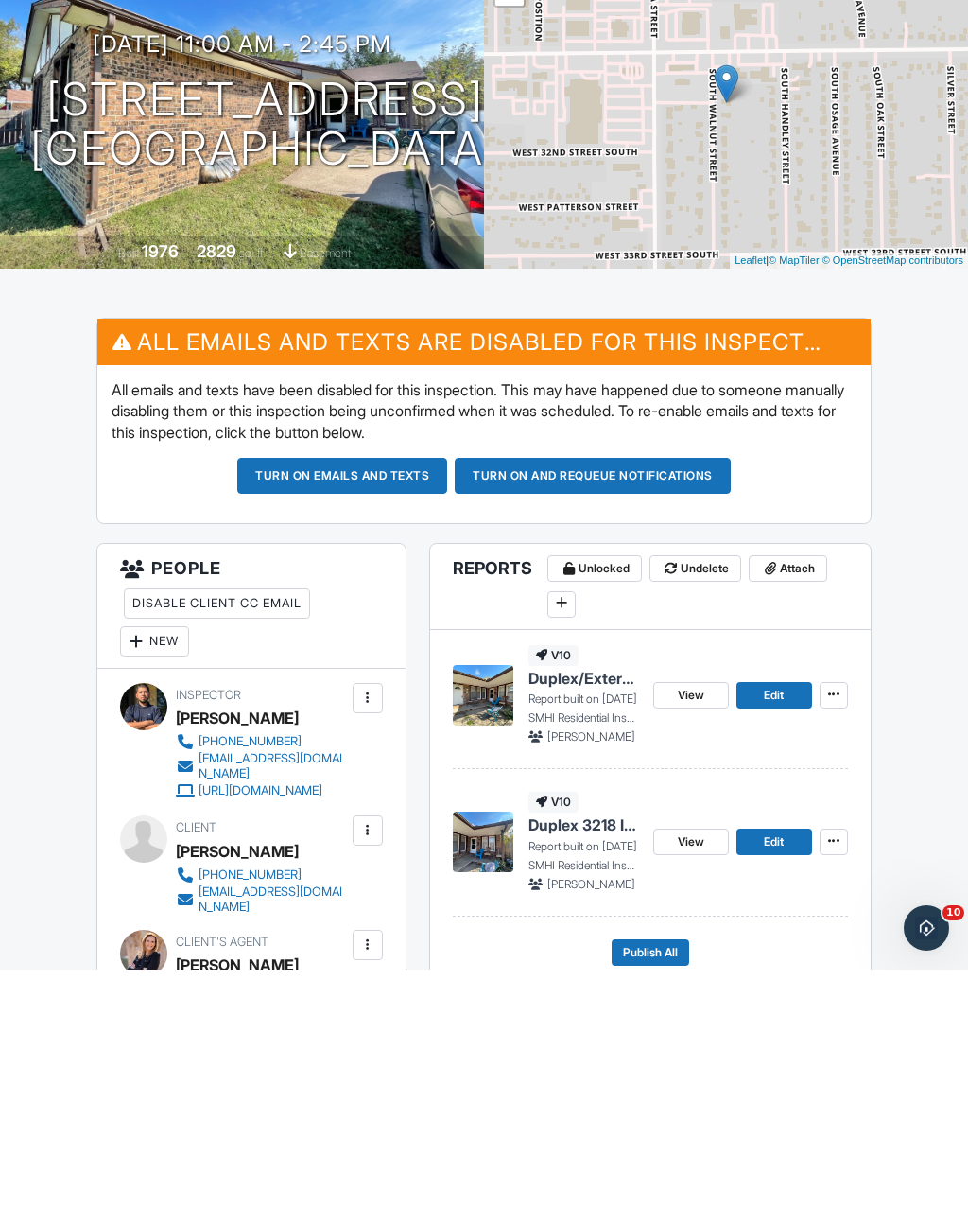
scroll to position [420, 0]
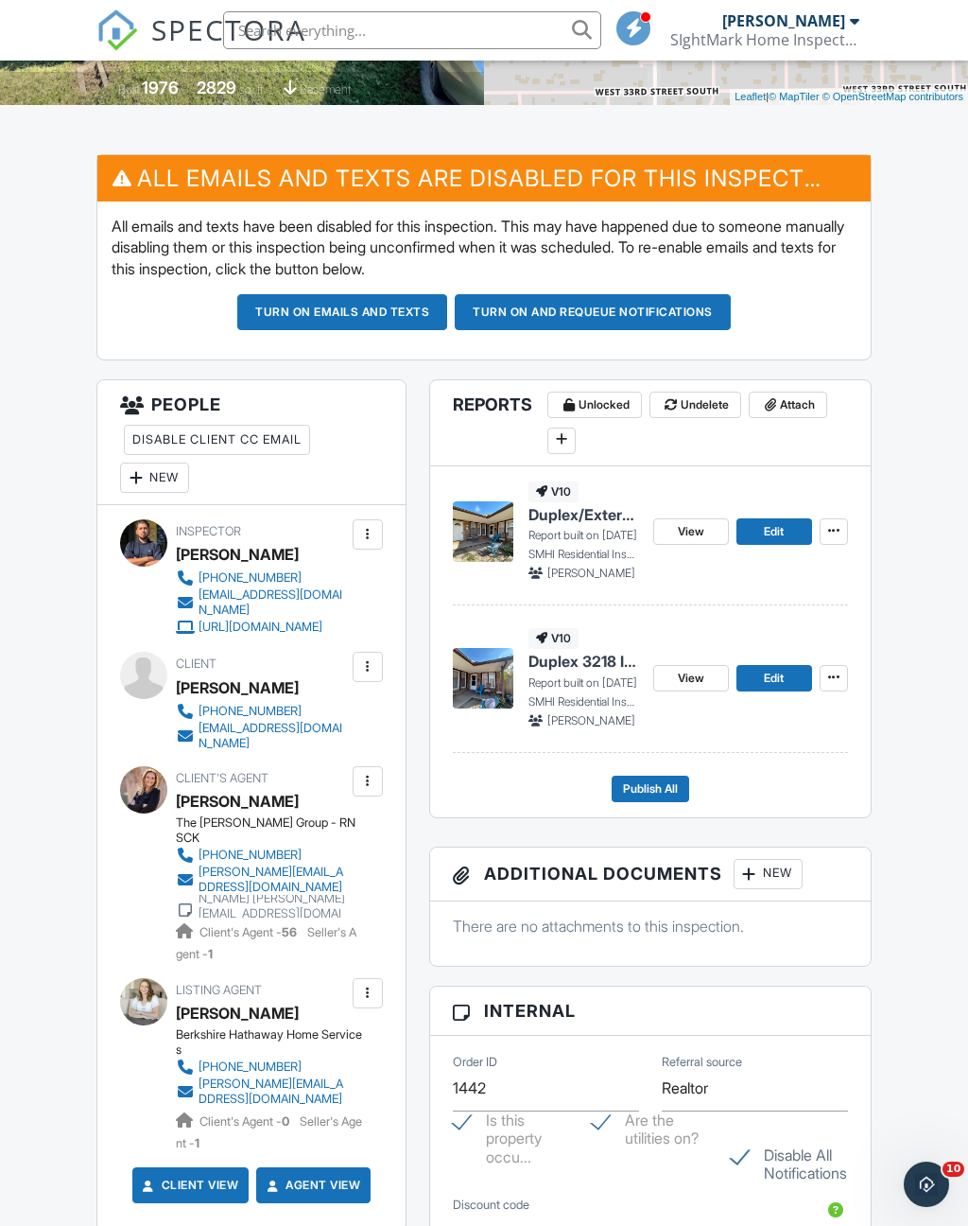
click at [775, 889] on div "New" at bounding box center [768, 874] width 69 height 30
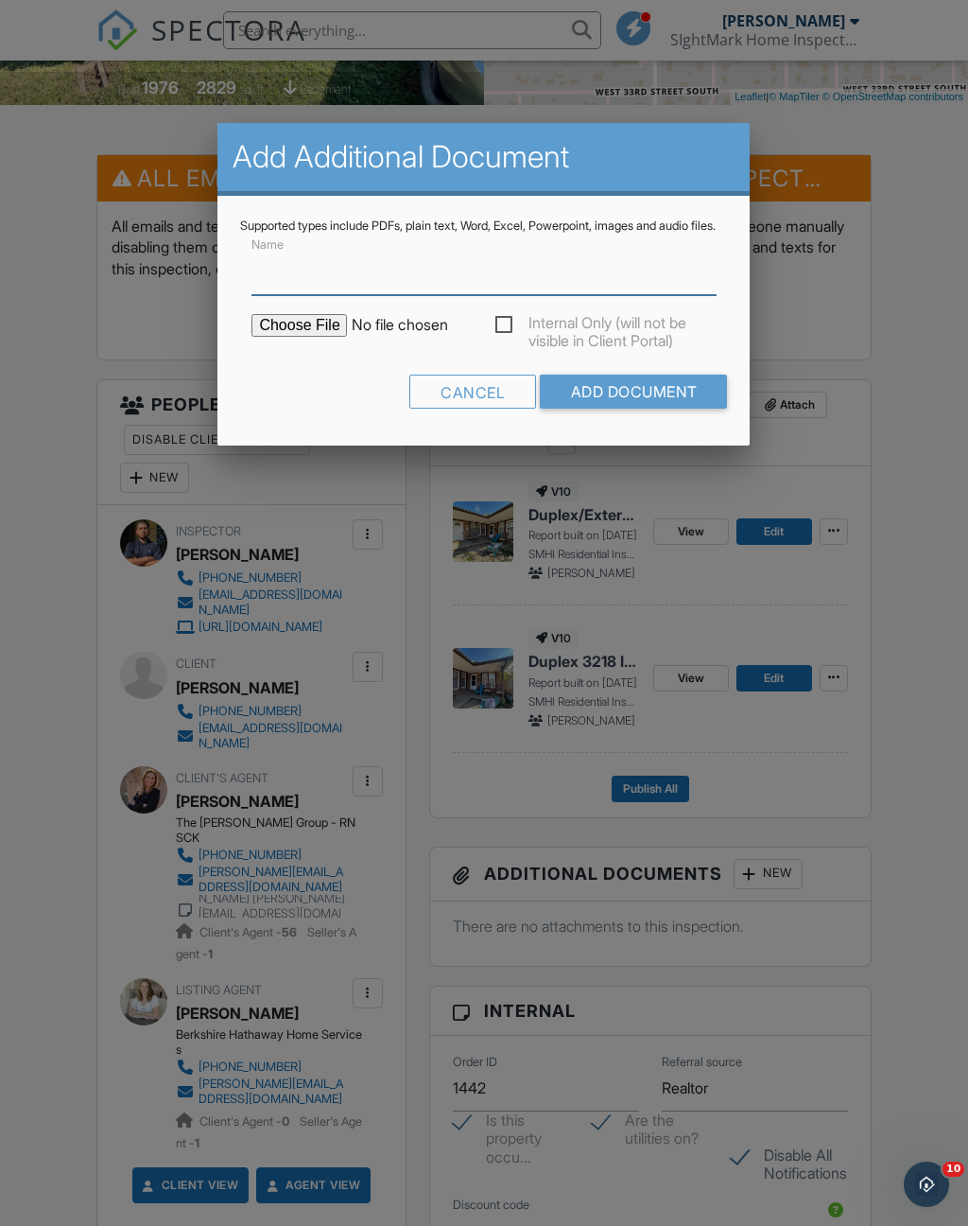
click at [305, 295] on input "Name" at bounding box center [484, 272] width 464 height 46
click at [292, 286] on input "Name" at bounding box center [484, 272] width 464 height 46
paste input "Termite Inspection Report 3216 - 3218 S Walnut St"
type input "Termite Inspection Report 3216 - 3218 S Walnut St"
click at [296, 334] on input "file" at bounding box center [413, 325] width 322 height 23
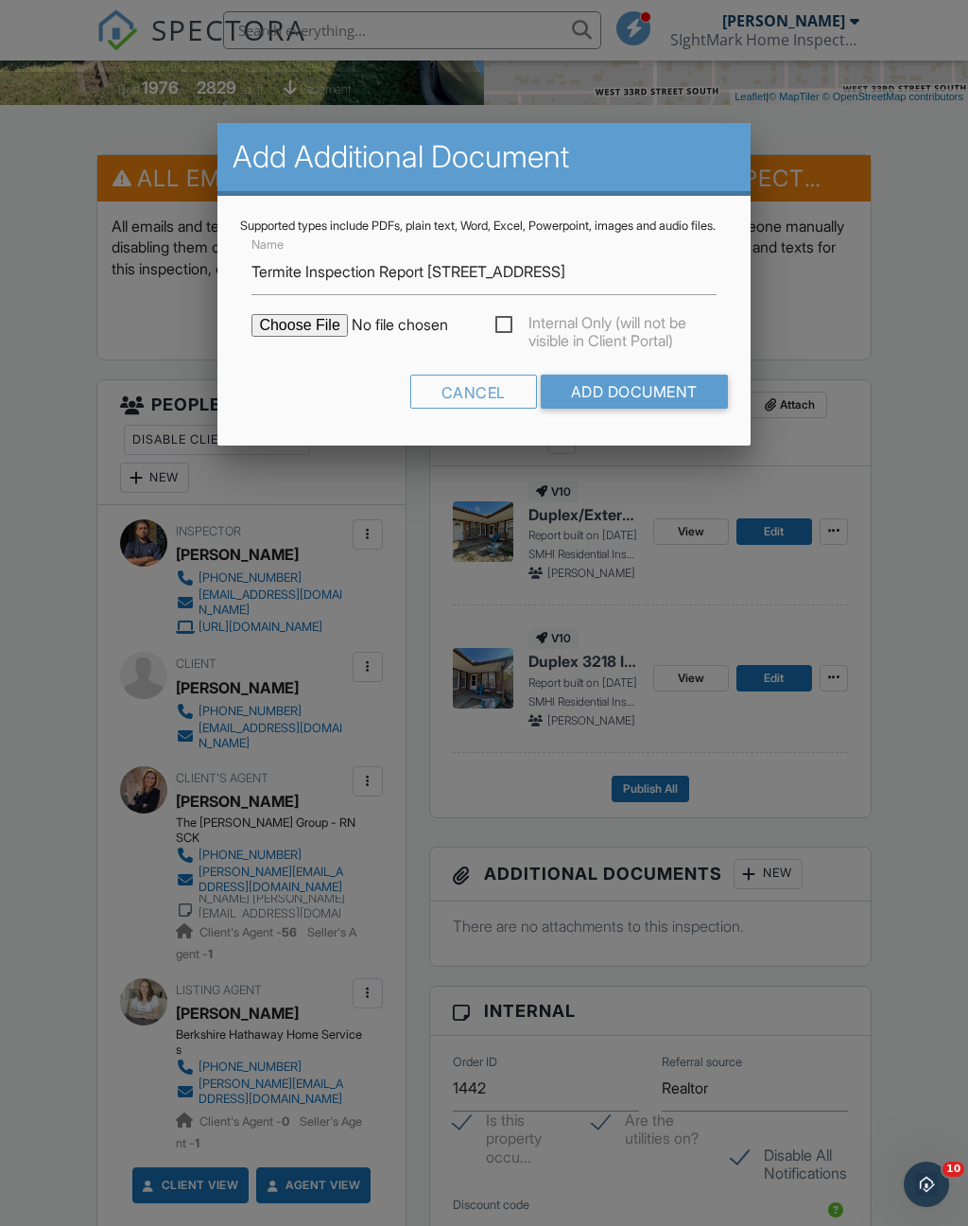
type input "C:\fakepath\3216 - 3218 S Walnut St.pdf"
click at [673, 404] on input "Add Document" at bounding box center [634, 391] width 187 height 34
